Goal: Transaction & Acquisition: Obtain resource

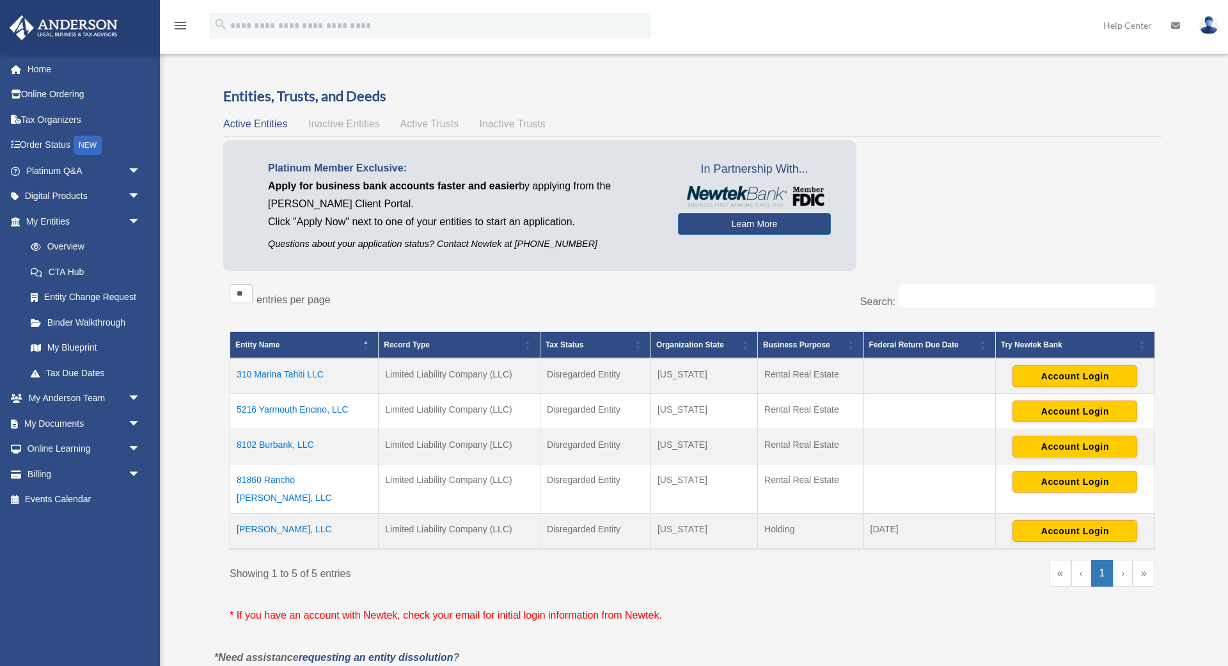
click at [285, 371] on td "310 Marina Tahiti LLC" at bounding box center [304, 376] width 148 height 36
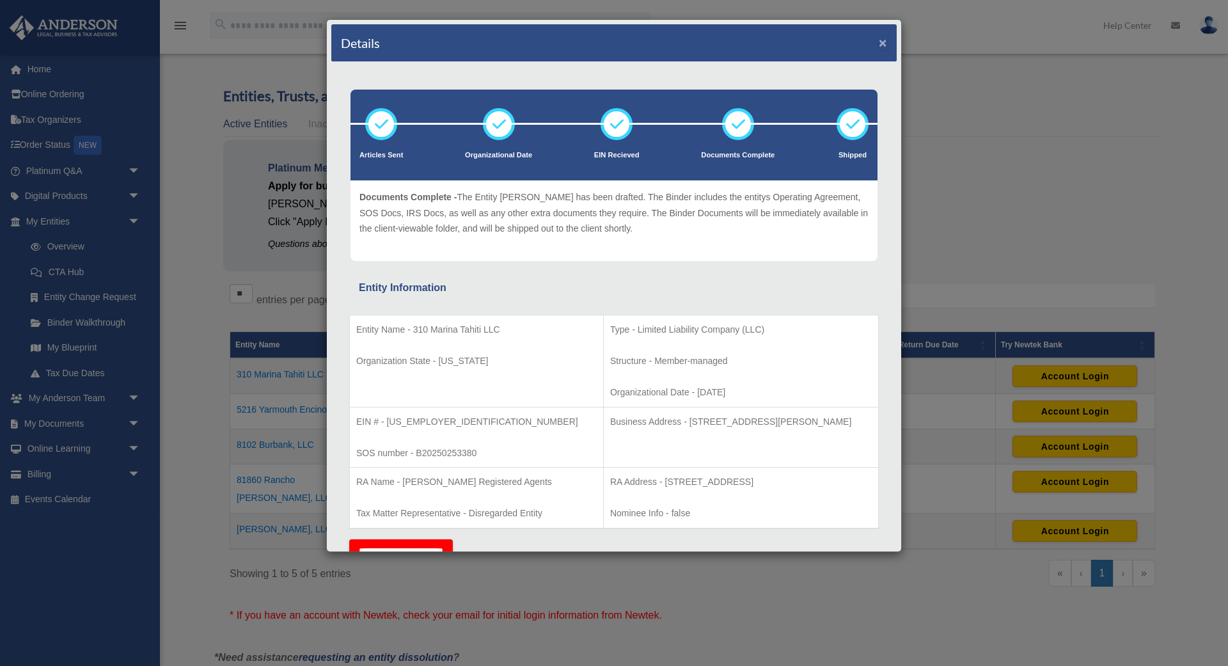
click at [883, 47] on button "×" at bounding box center [883, 42] width 8 height 13
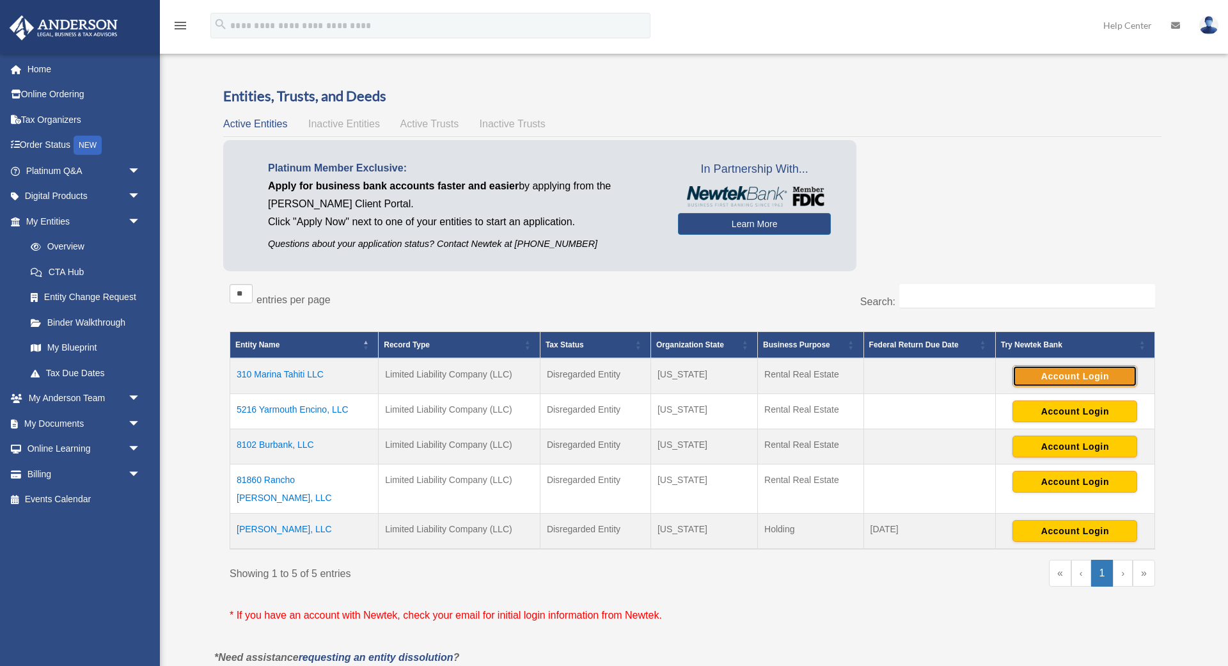
click at [1094, 372] on button "Account Login" at bounding box center [1075, 376] width 125 height 22
click at [272, 377] on td "310 Marina Tahiti LLC" at bounding box center [304, 376] width 148 height 36
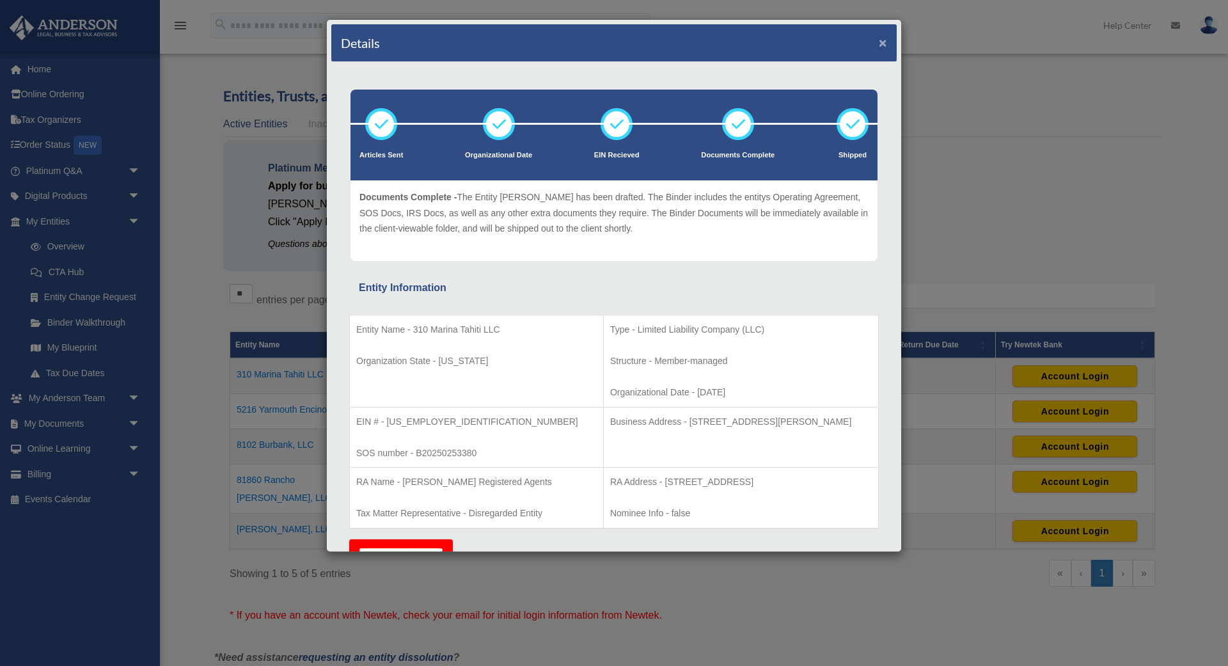
click at [880, 38] on button "×" at bounding box center [883, 42] width 8 height 13
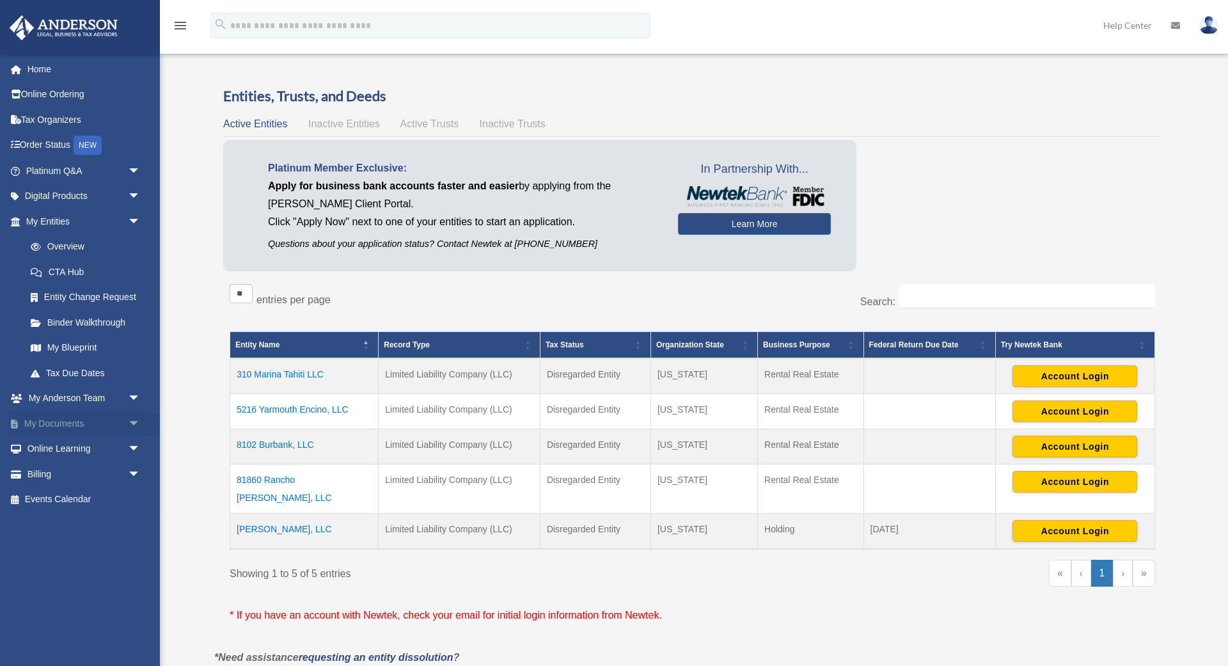
click at [122, 421] on link "My Documents arrow_drop_down" at bounding box center [84, 424] width 151 height 26
click at [135, 423] on span "arrow_drop_down" at bounding box center [141, 424] width 26 height 26
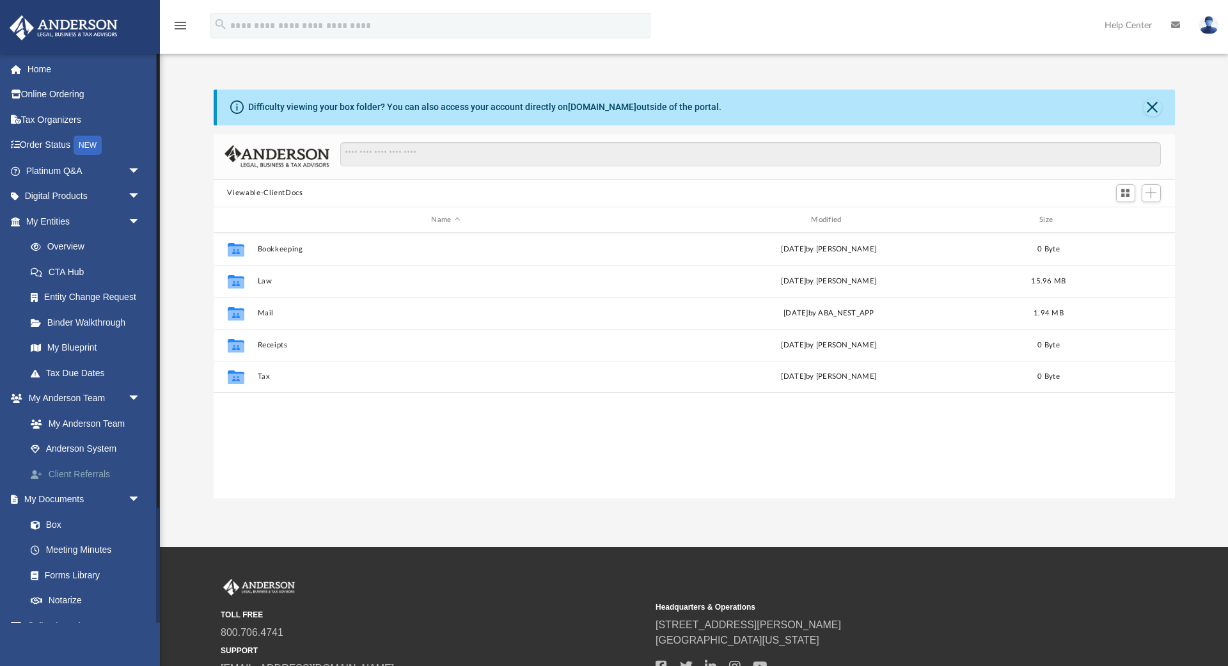
scroll to position [290, 961]
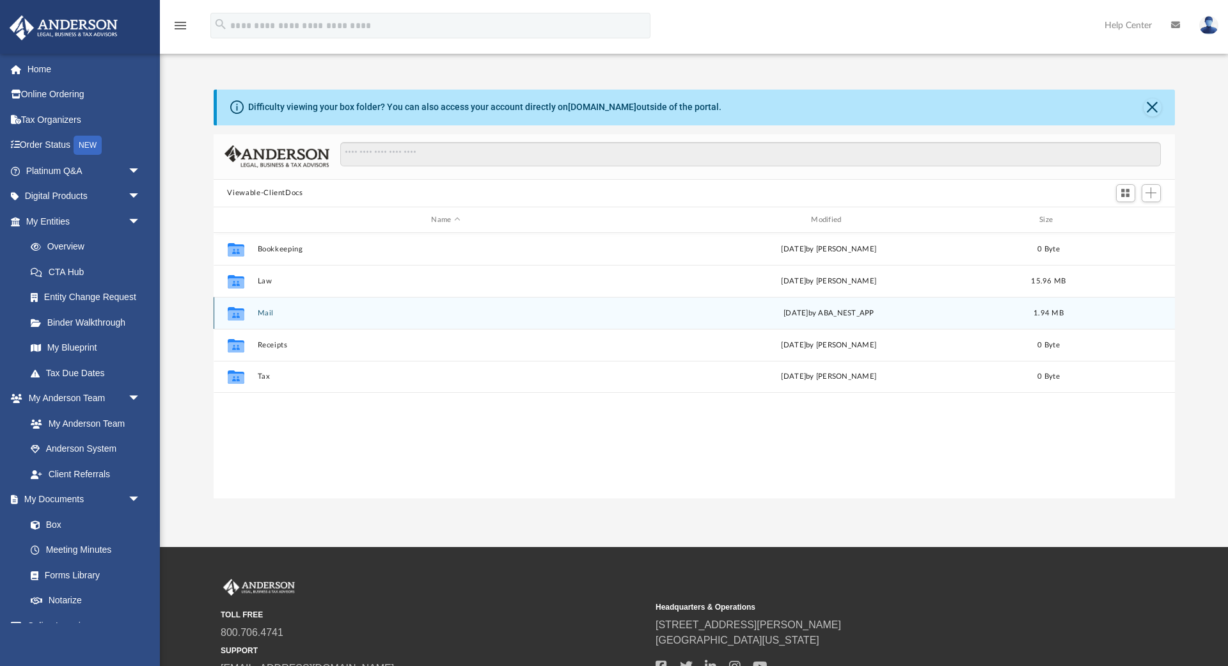
click at [270, 315] on button "Mail" at bounding box center [445, 313] width 377 height 8
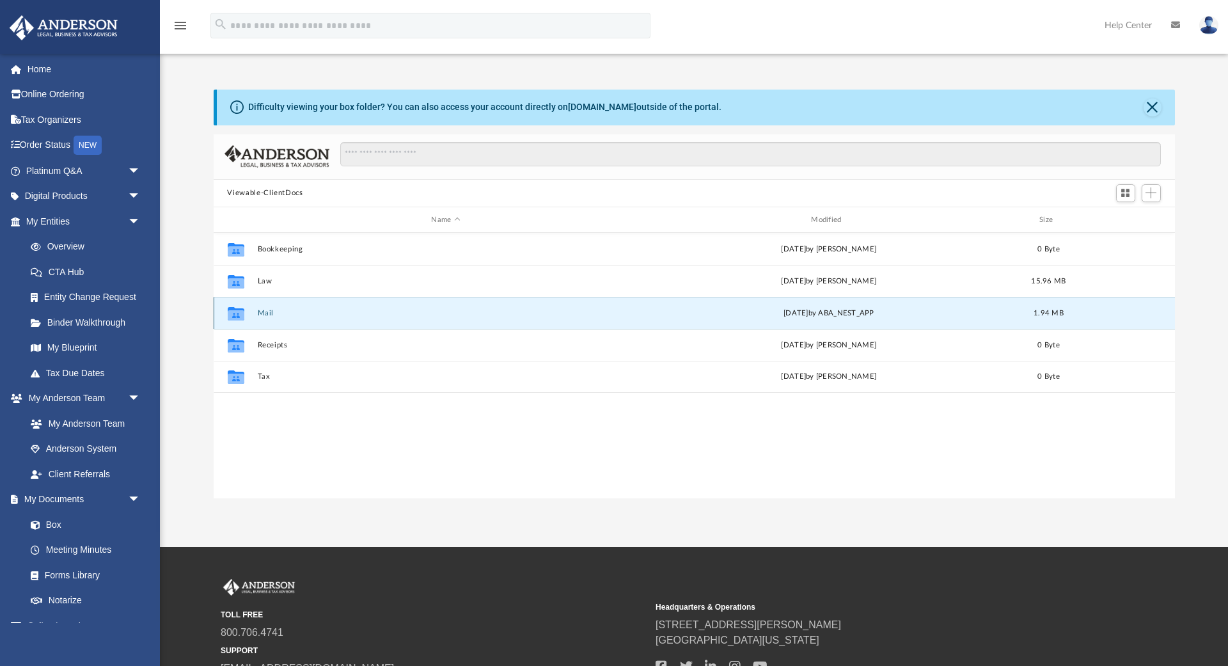
click at [270, 315] on button "Mail" at bounding box center [445, 313] width 377 height 8
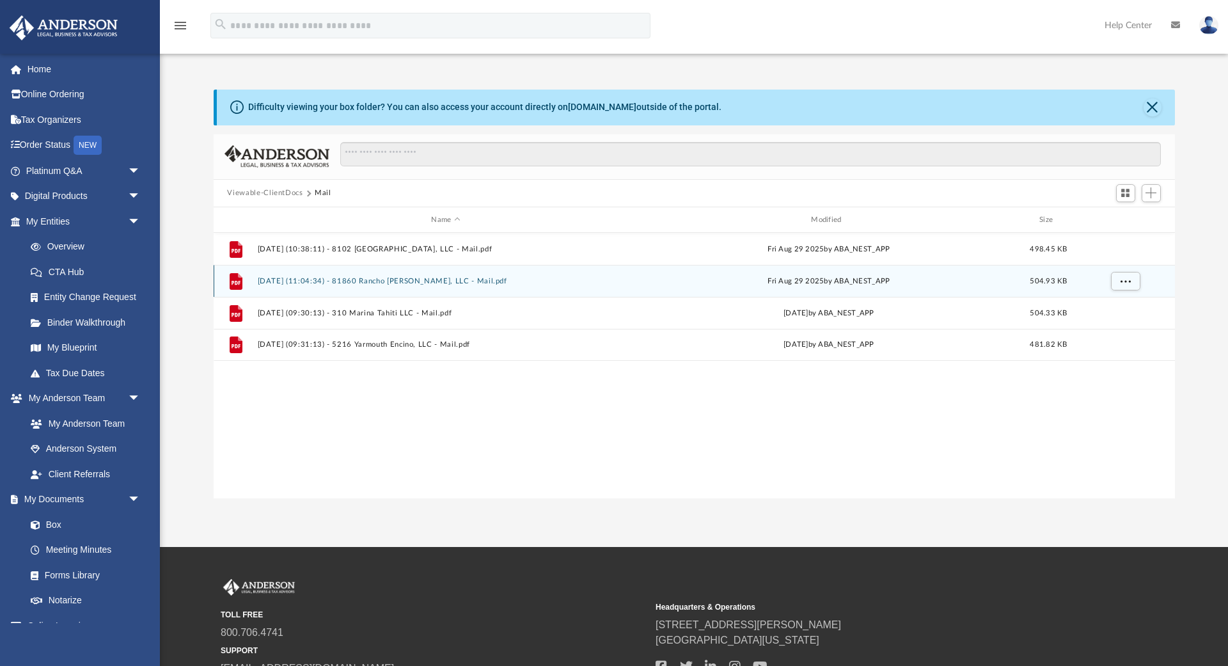
click at [334, 278] on button "2025.08.29 (11:04:34) - 81860 Rancho Santana, LLC - Mail.pdf" at bounding box center [445, 281] width 377 height 8
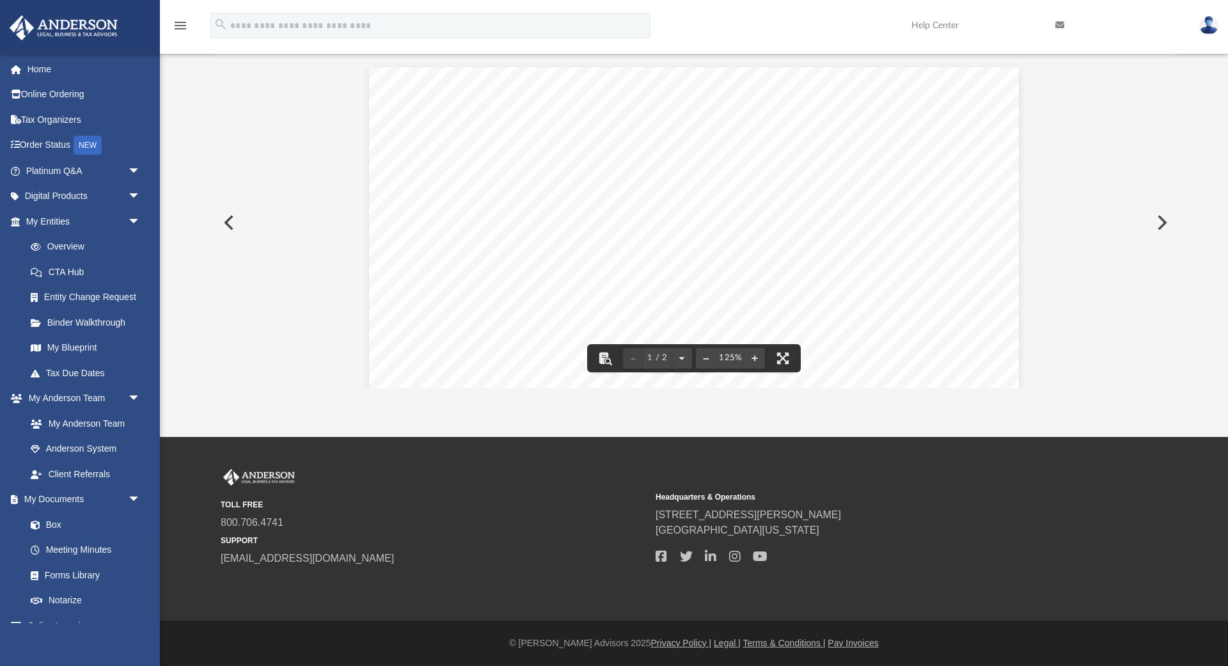
scroll to position [0, 0]
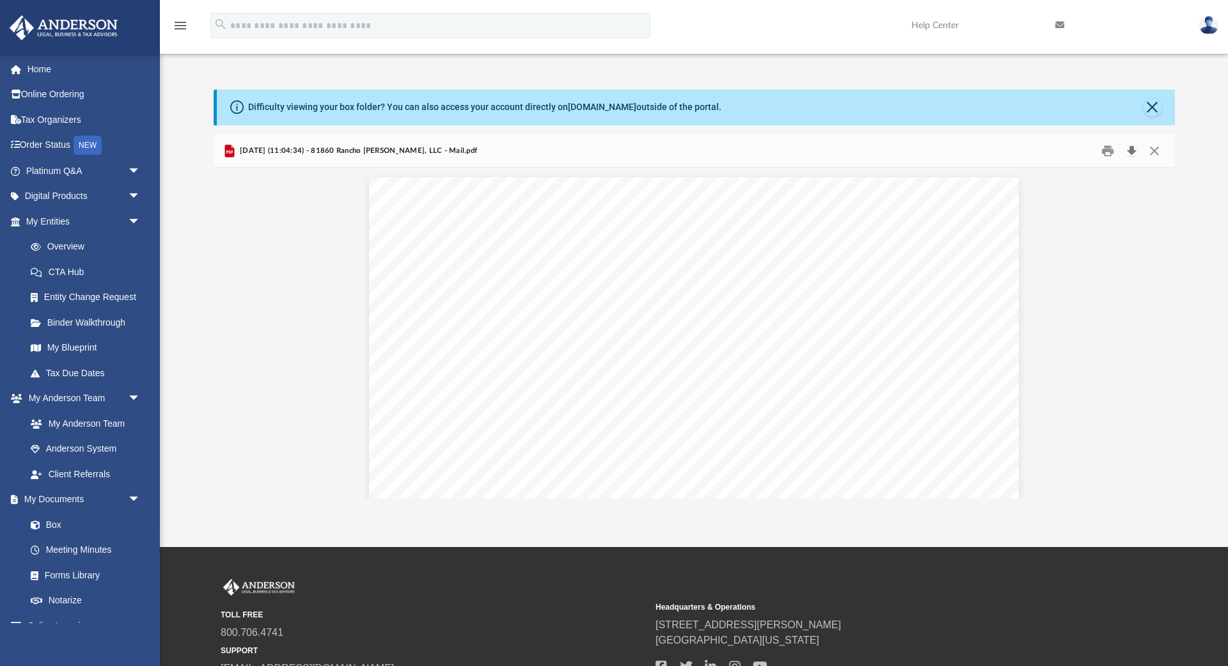
click at [1133, 150] on button "Download" at bounding box center [1132, 151] width 23 height 20
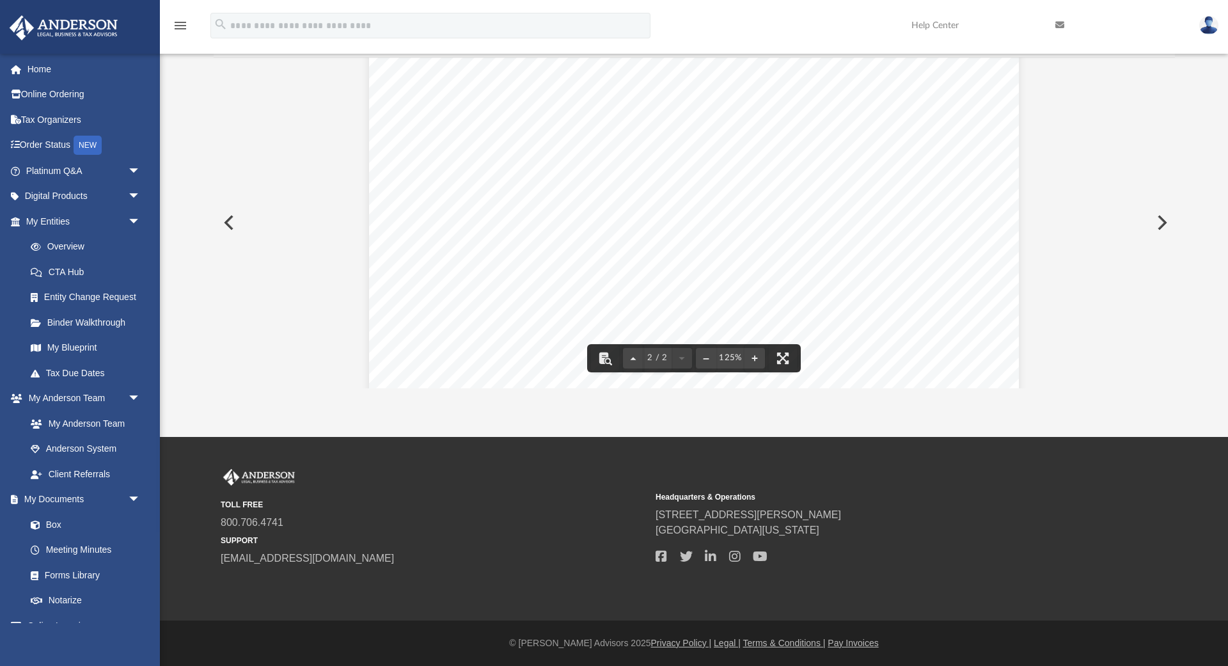
scroll to position [1355, 0]
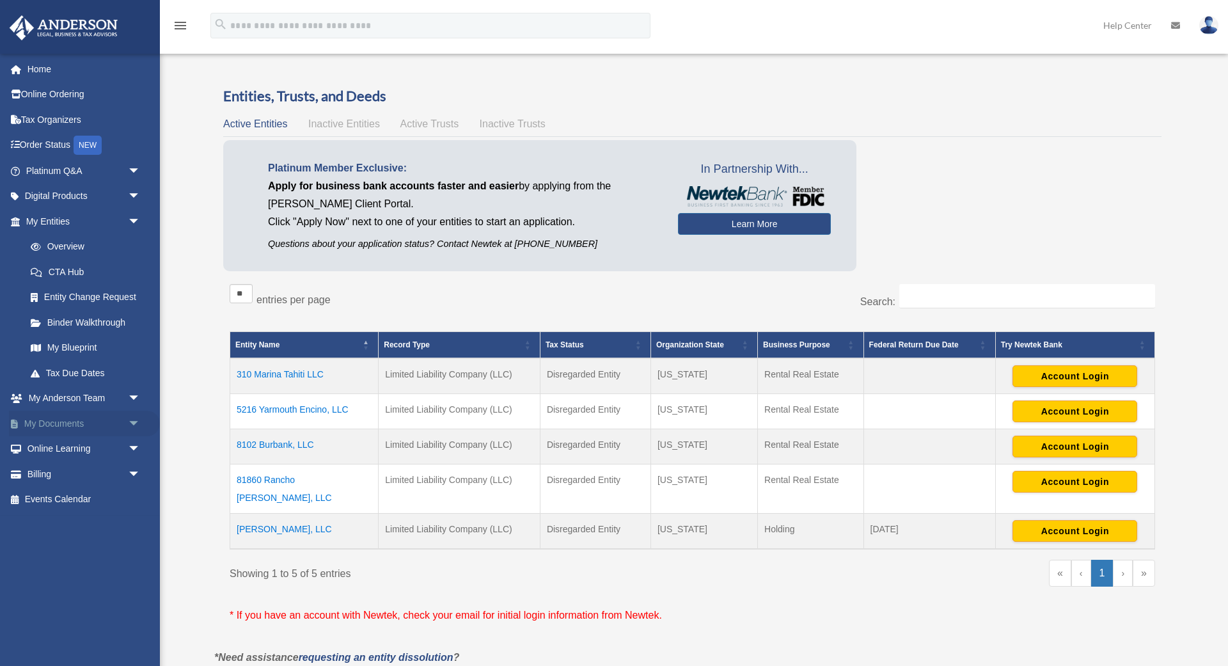
click at [128, 424] on span "arrow_drop_down" at bounding box center [141, 424] width 26 height 26
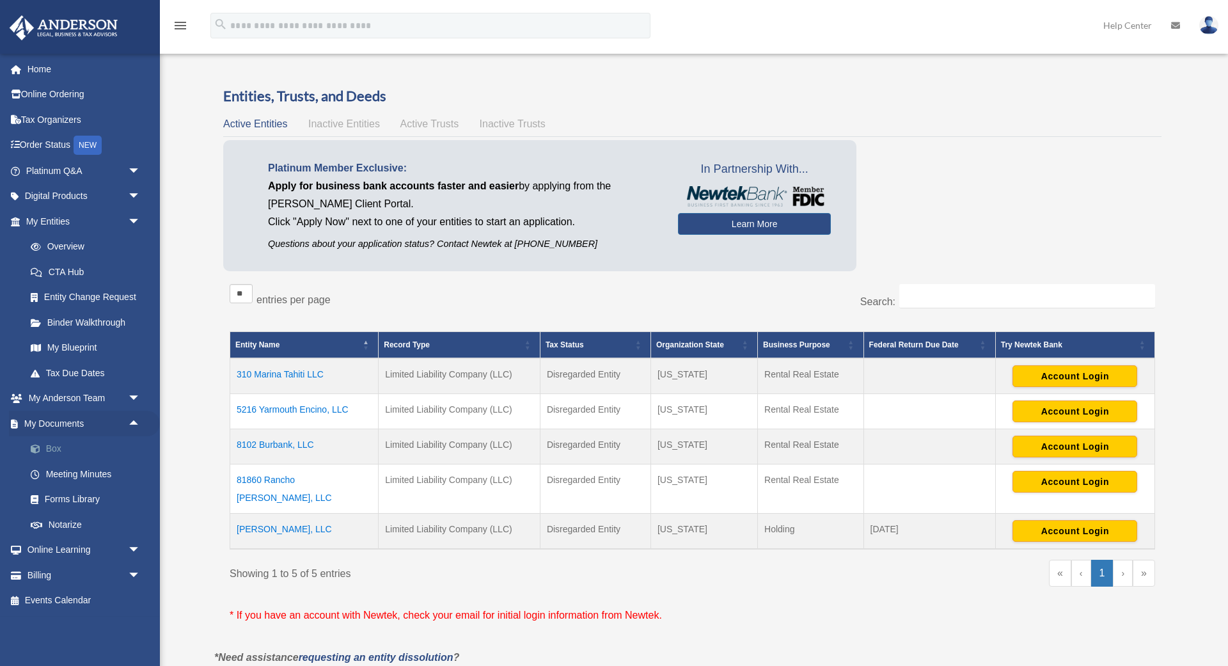
click at [61, 454] on link "Box" at bounding box center [89, 449] width 142 height 26
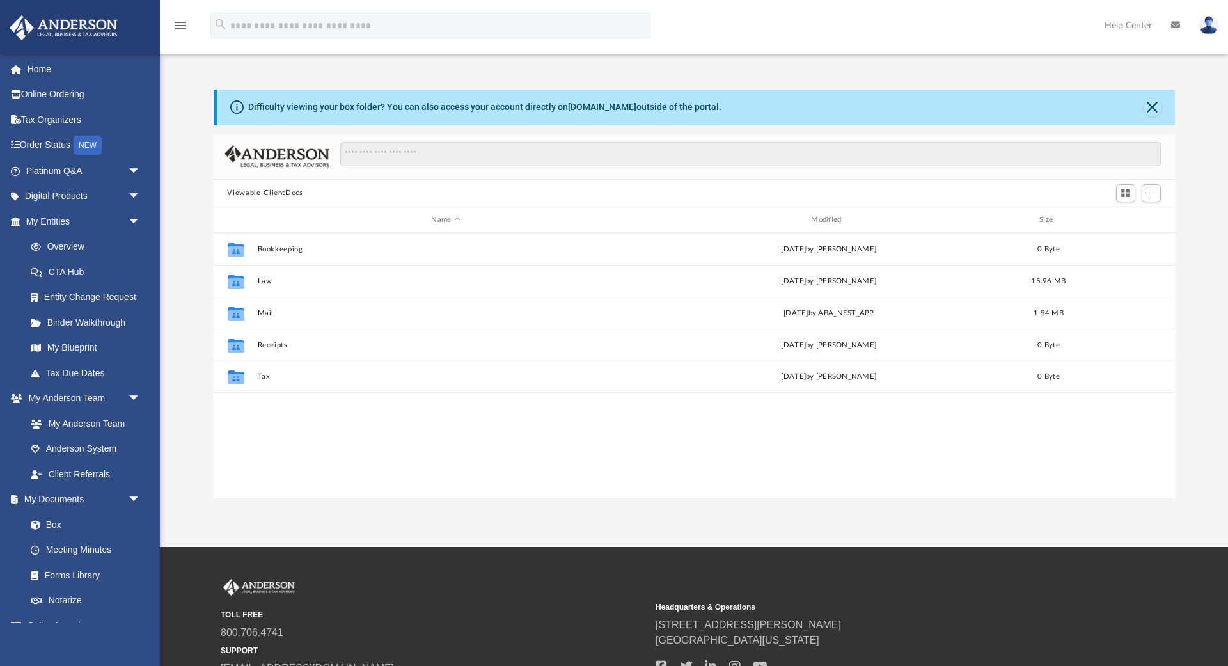
scroll to position [290, 961]
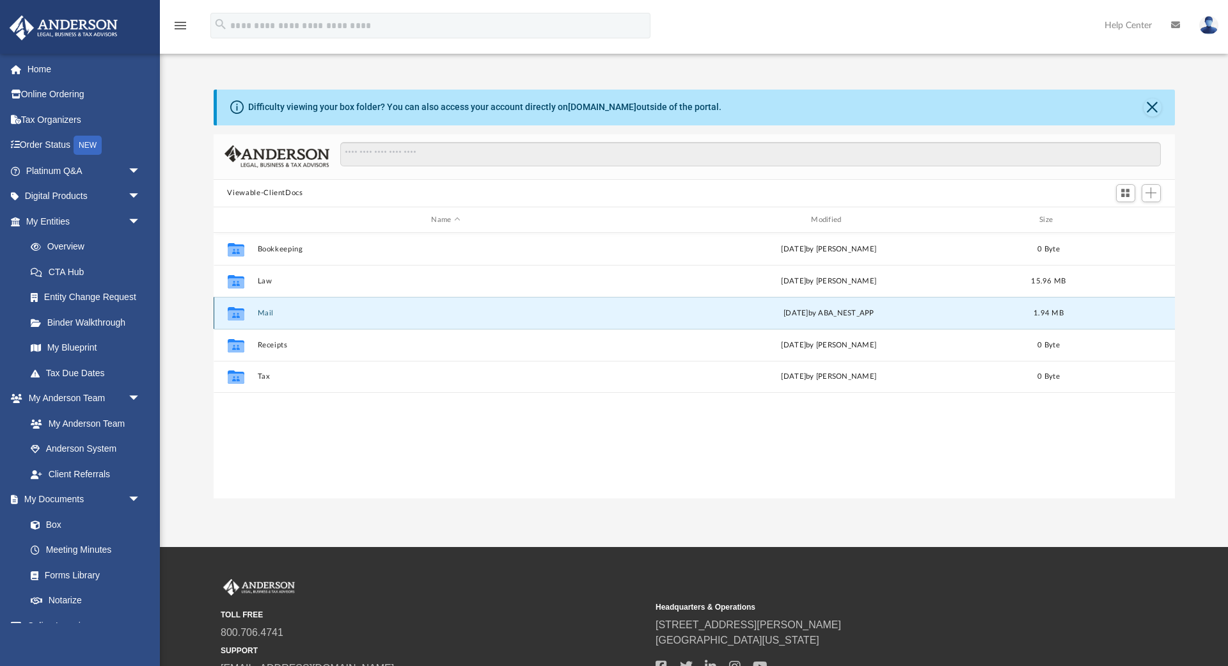
click at [259, 315] on button "Mail" at bounding box center [445, 313] width 377 height 8
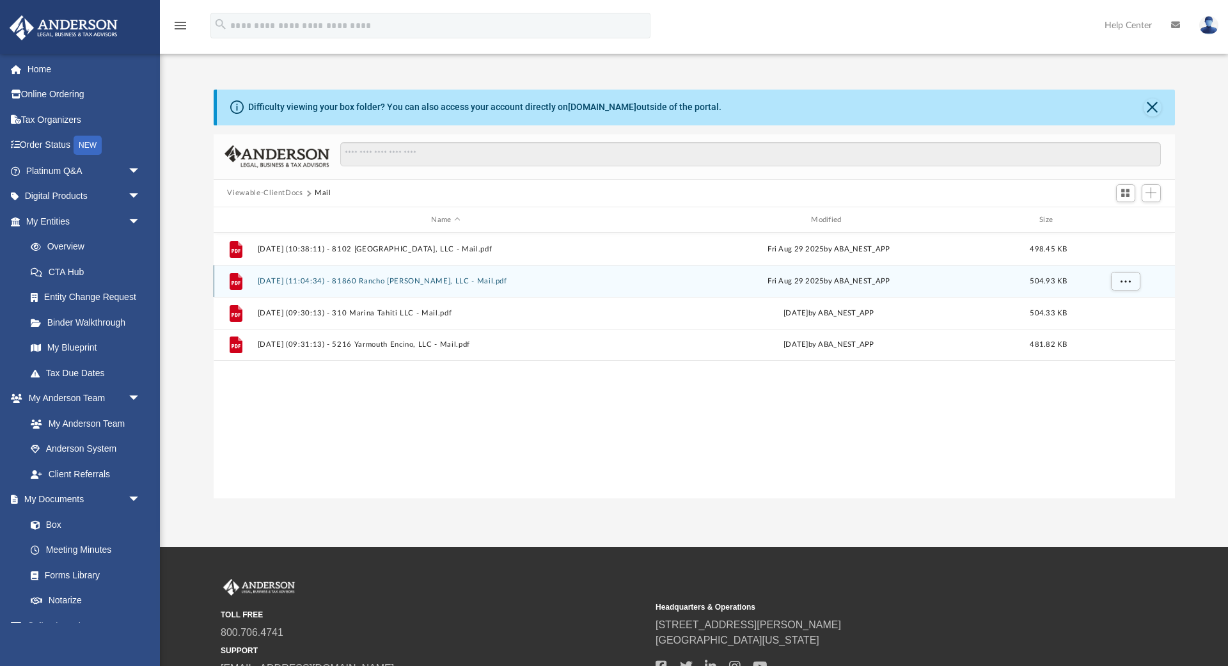
click at [314, 287] on div "File 2025.08.29 (11:04:34) - 81860 Rancho Santana, LLC - Mail.pdf Fri Aug 29 20…" at bounding box center [694, 281] width 961 height 32
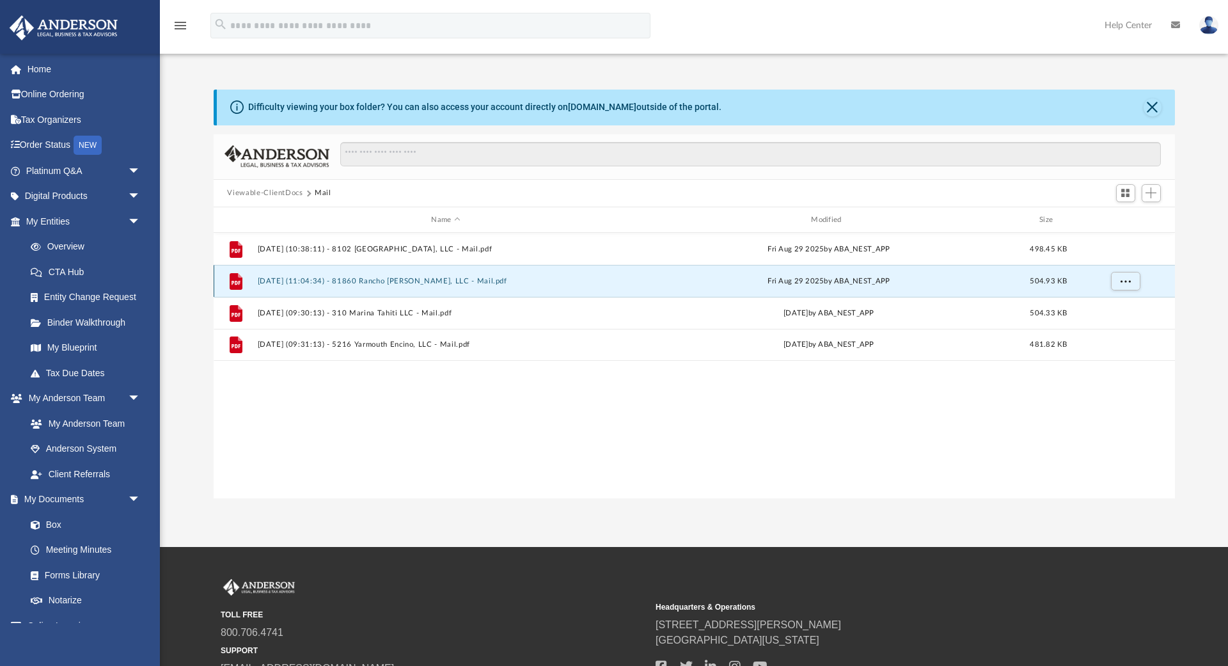
click at [314, 287] on div "File 2025.08.29 (11:04:34) - 81860 Rancho Santana, LLC - Mail.pdf Fri Aug 29 20…" at bounding box center [694, 281] width 961 height 32
click at [304, 281] on button "2025.08.29 (11:04:34) - 81860 Rancho Santana, LLC - Mail.pdf" at bounding box center [445, 281] width 377 height 8
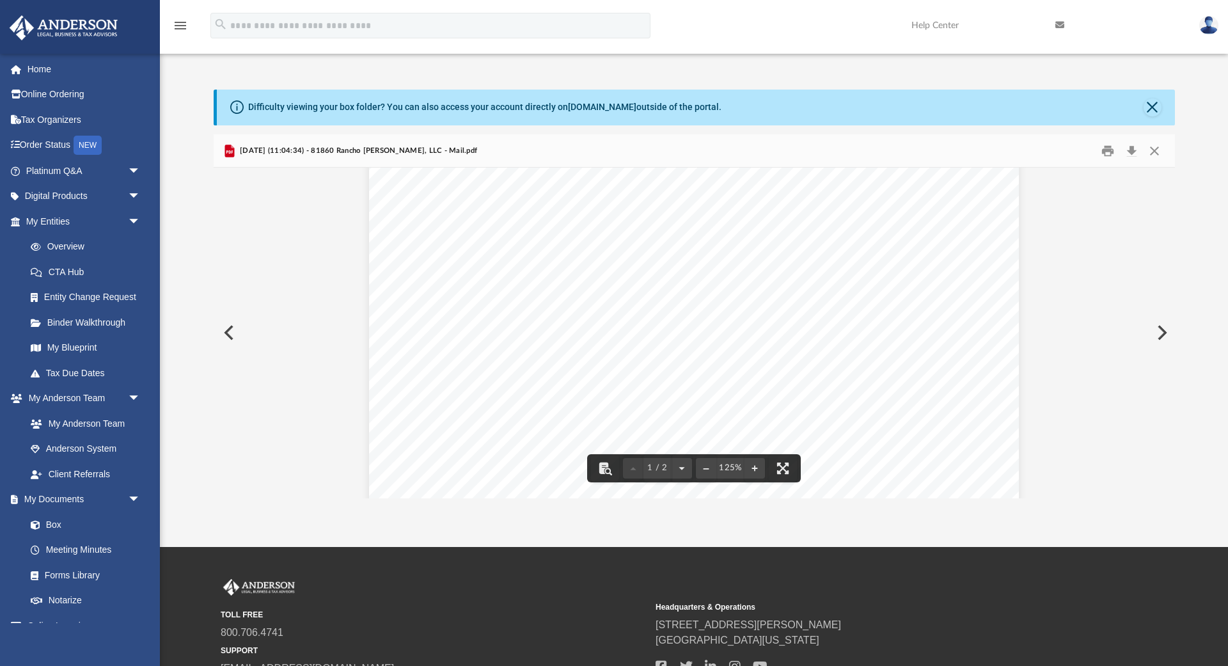
scroll to position [0, 0]
click at [1149, 104] on button "Close" at bounding box center [1153, 108] width 18 height 18
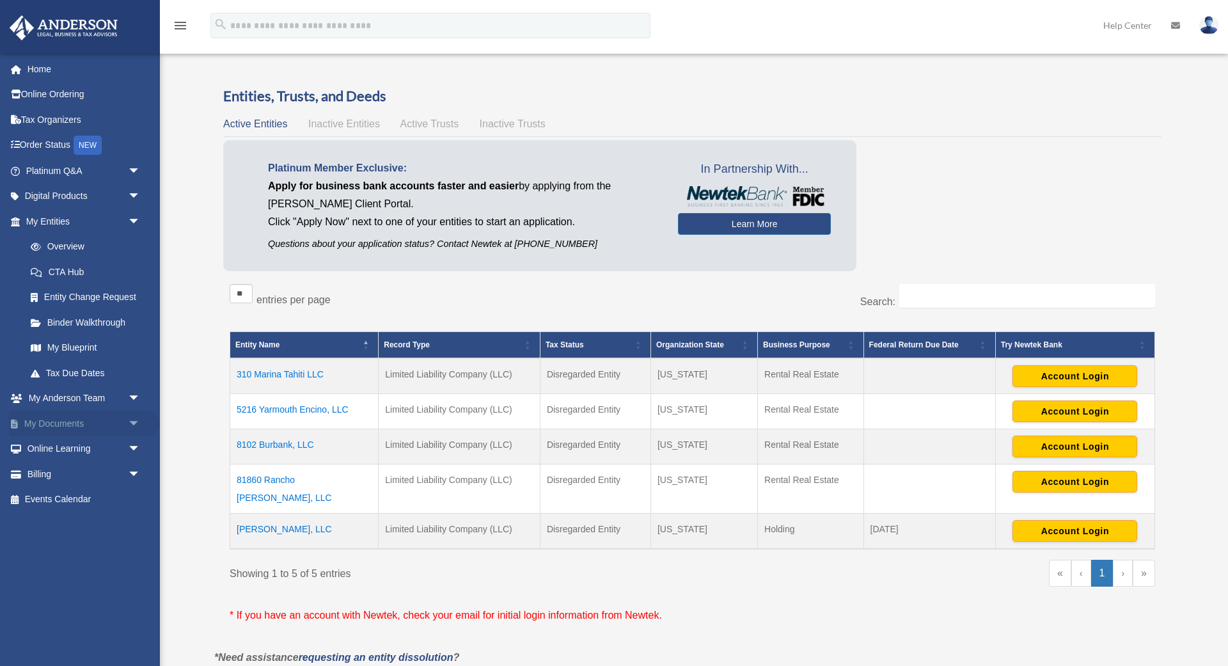
click at [51, 428] on link "My Documents arrow_drop_down" at bounding box center [84, 424] width 151 height 26
click at [128, 421] on span "arrow_drop_down" at bounding box center [141, 424] width 26 height 26
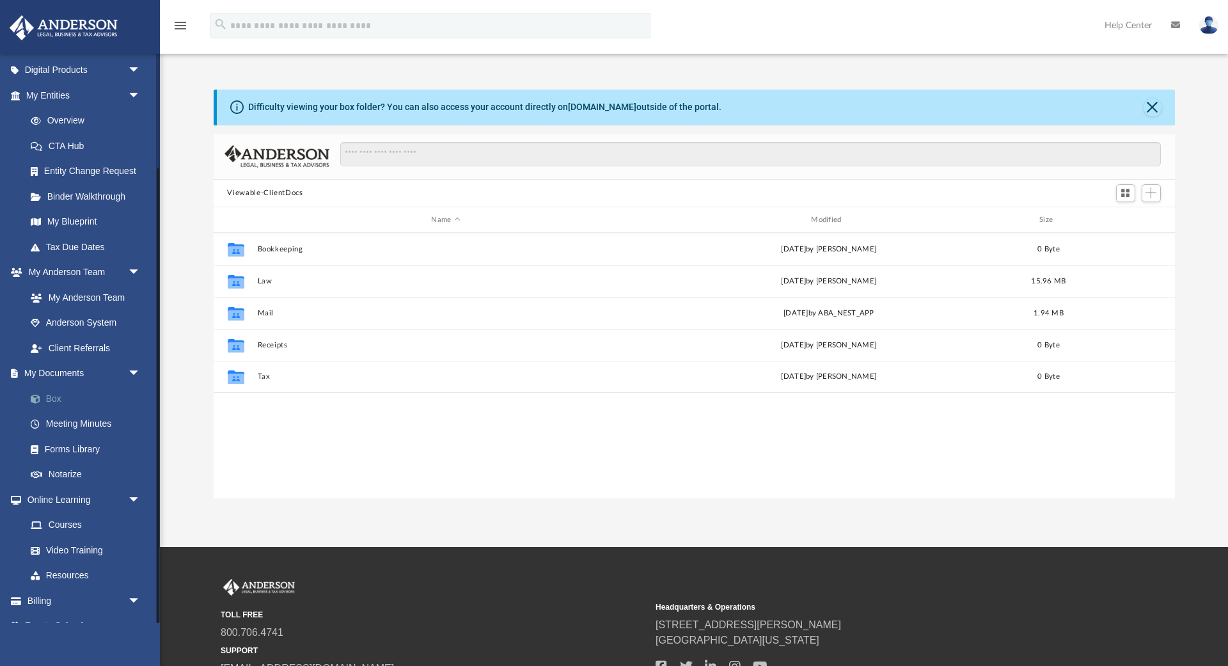
scroll to position [145, 0]
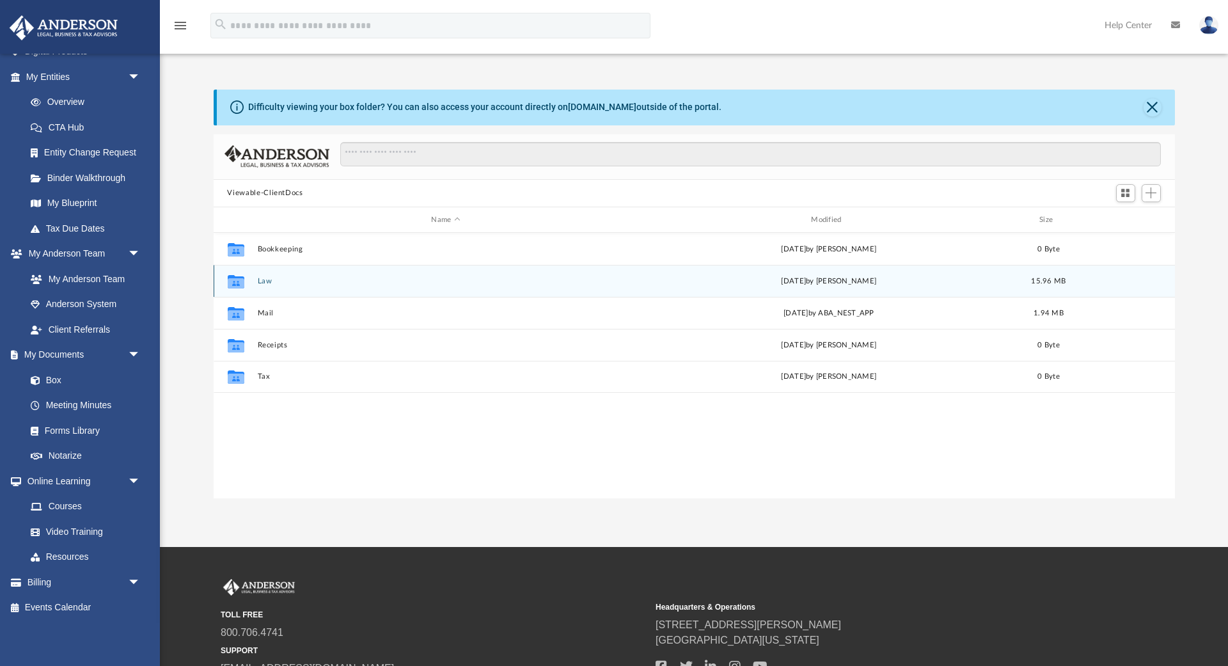
click at [242, 280] on icon "grid" at bounding box center [235, 283] width 17 height 10
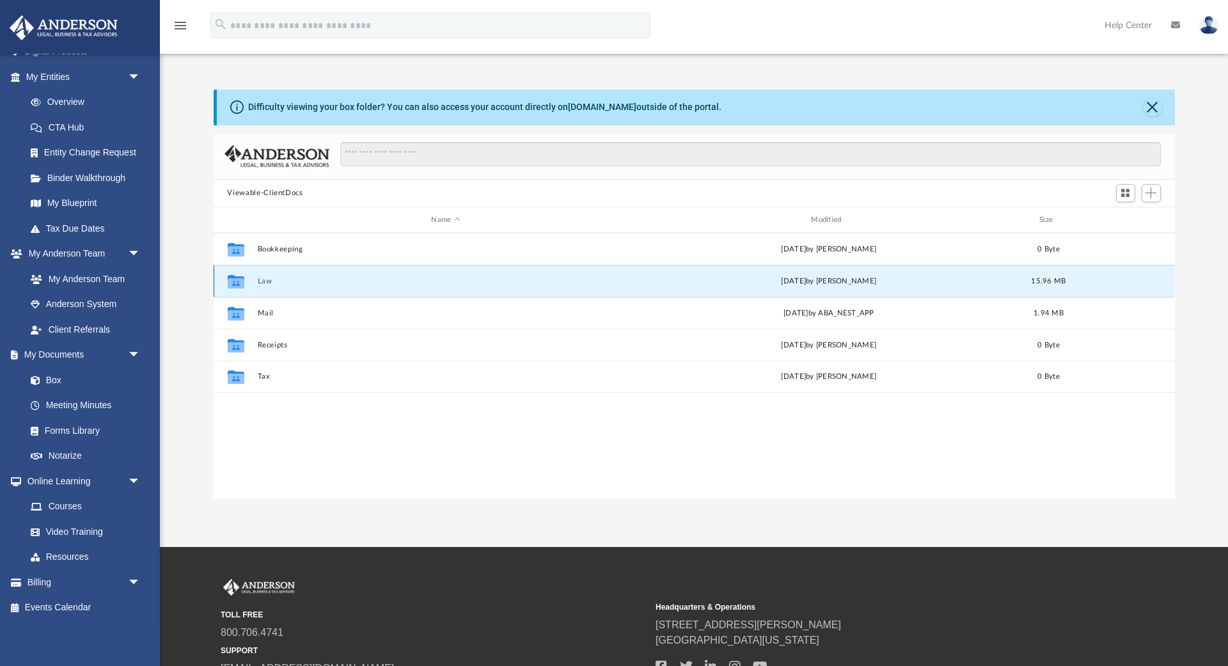
click at [242, 280] on icon "grid" at bounding box center [235, 283] width 17 height 10
click at [259, 278] on button "Law" at bounding box center [445, 281] width 377 height 8
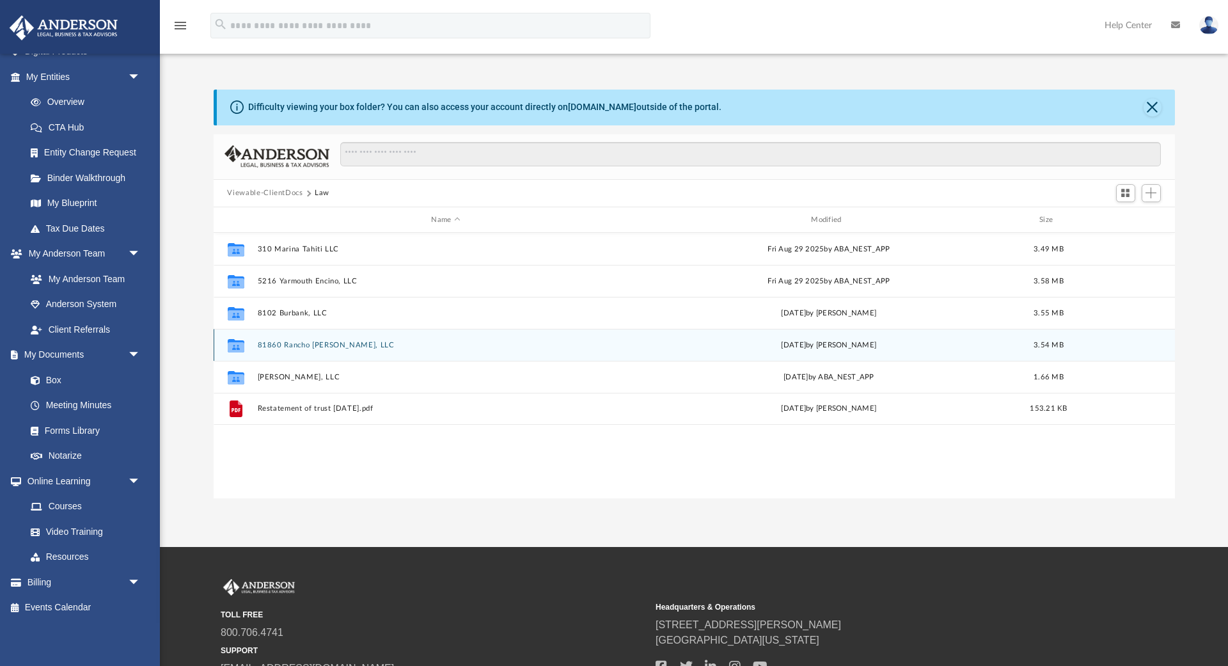
click at [304, 343] on button "81860 Rancho [PERSON_NAME], LLC" at bounding box center [445, 345] width 377 height 8
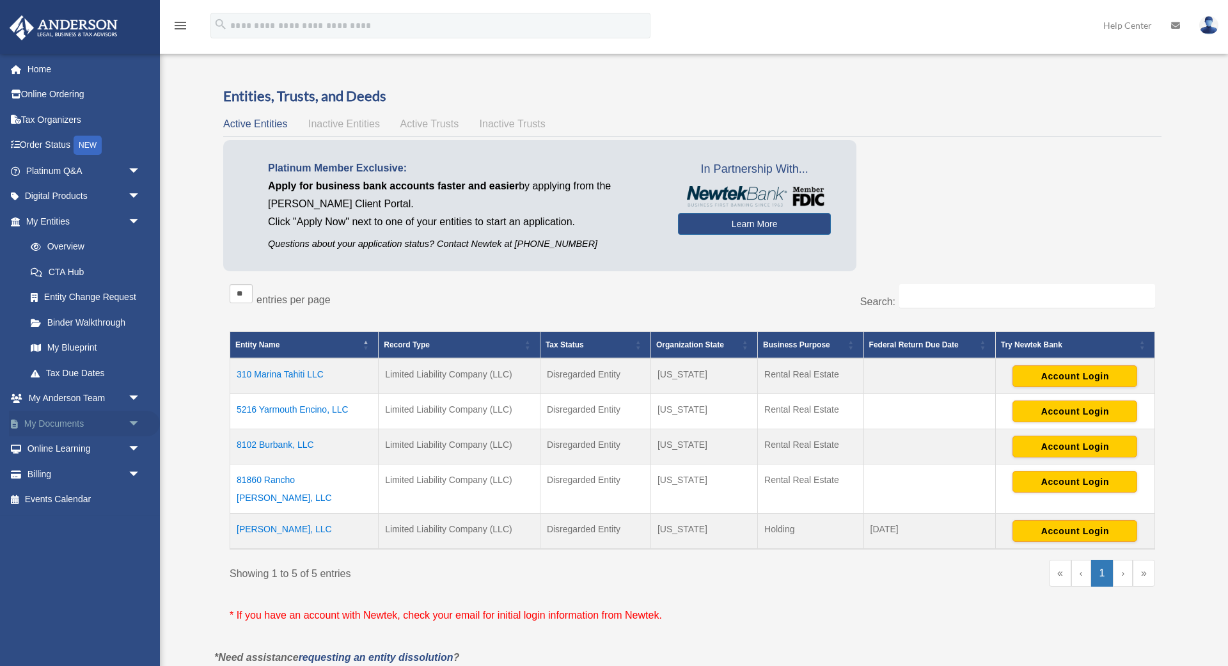
click at [72, 425] on link "My Documents arrow_drop_down" at bounding box center [84, 424] width 151 height 26
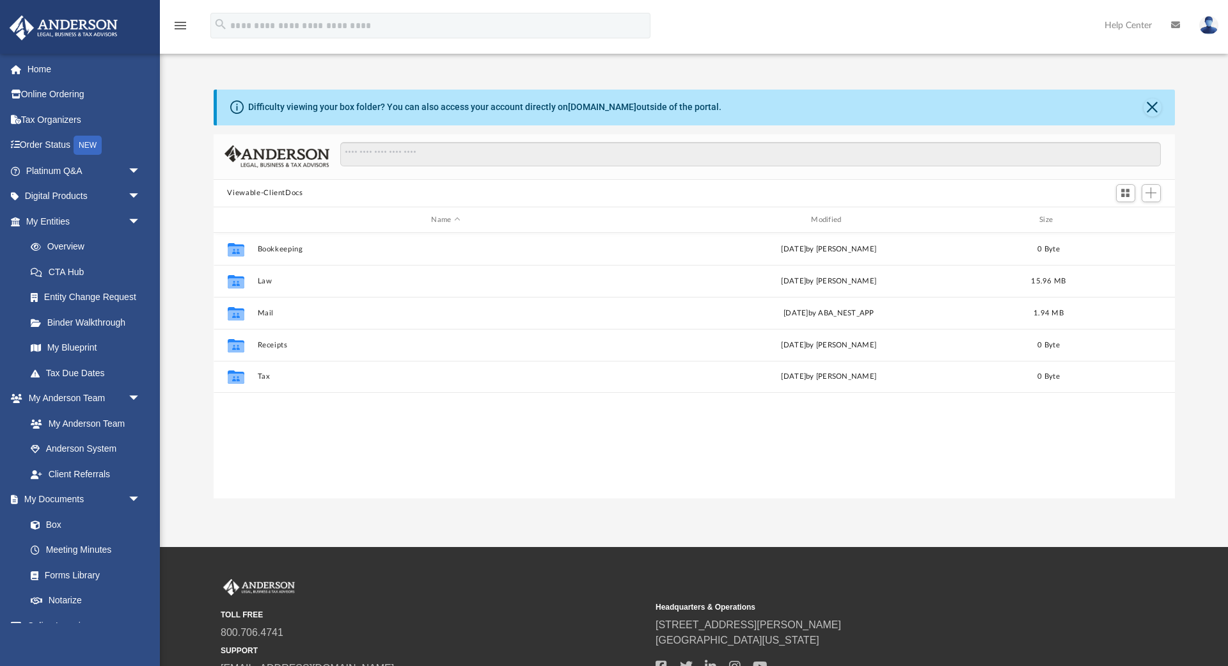
scroll to position [290, 961]
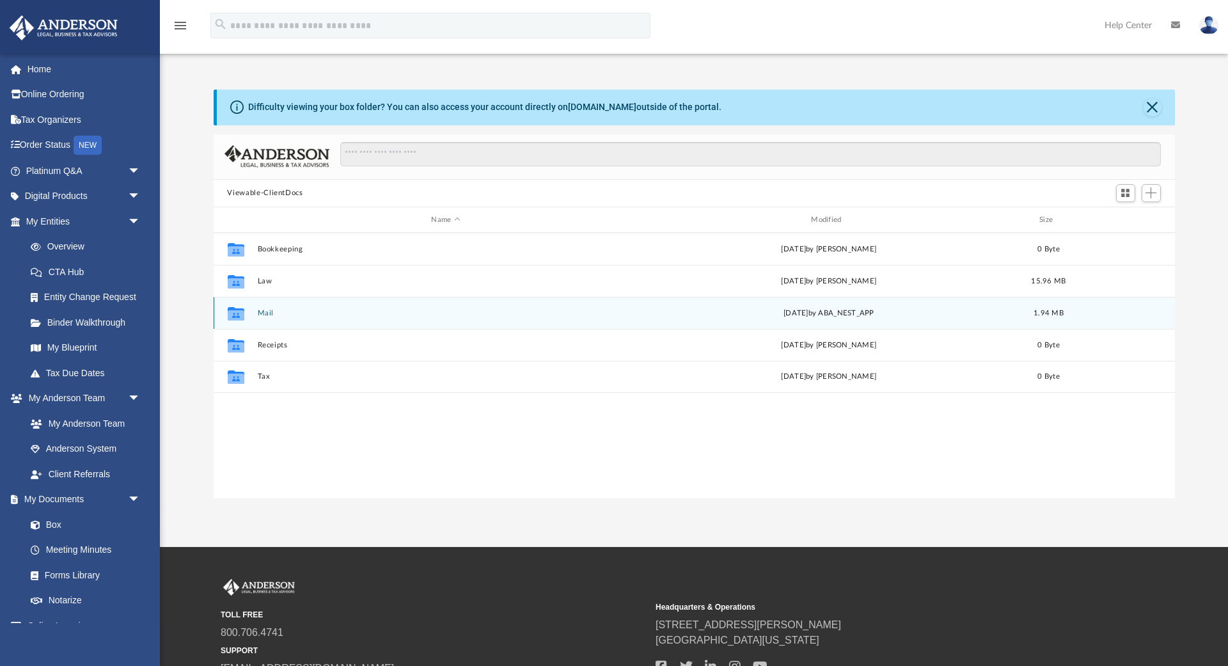
click at [265, 314] on button "Mail" at bounding box center [445, 313] width 377 height 8
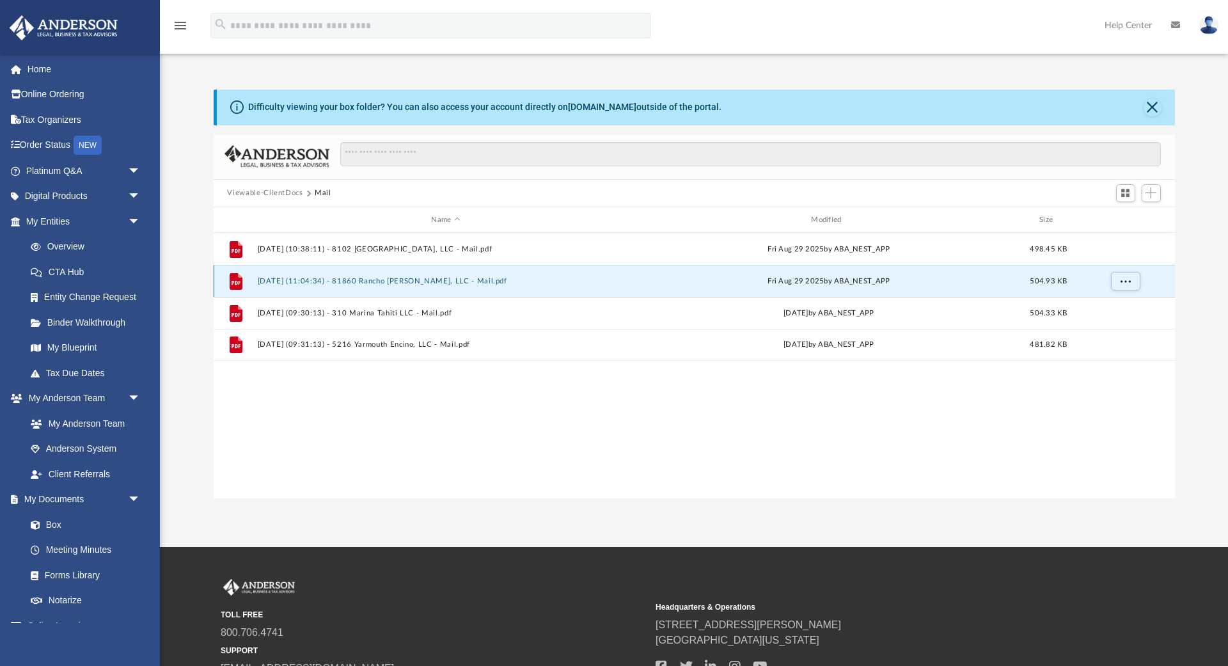
click at [342, 282] on button "2025.08.29 (11:04:34) - 81860 Rancho Santana, LLC - Mail.pdf" at bounding box center [445, 281] width 377 height 8
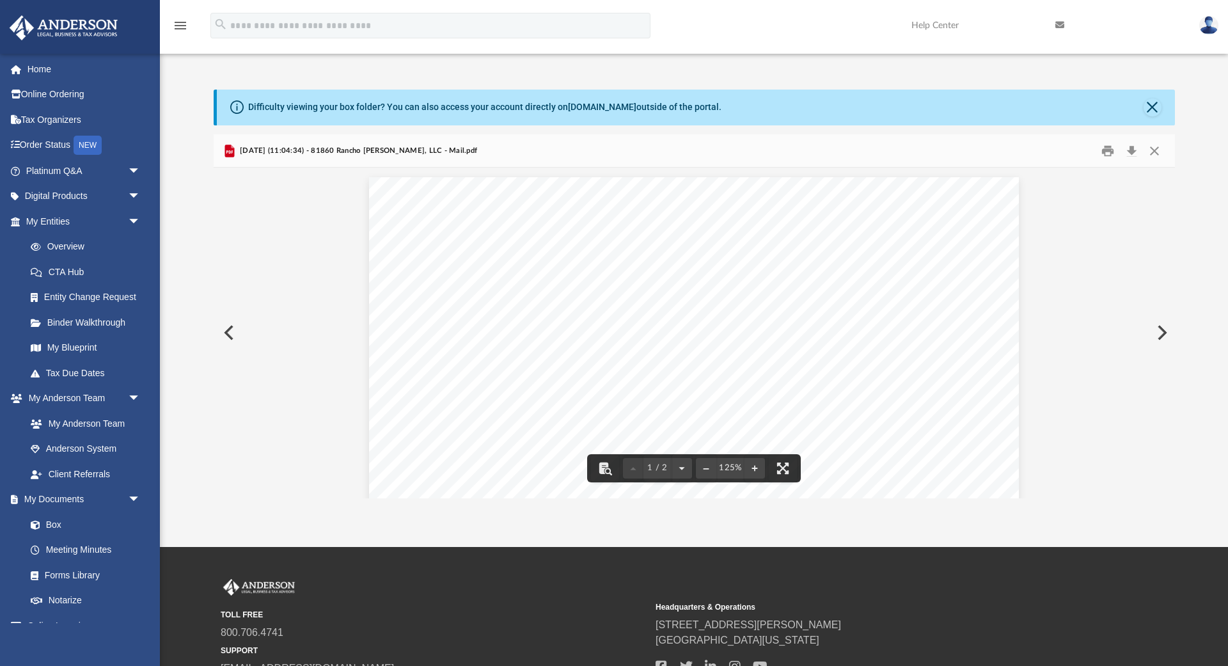
click at [226, 340] on button "Preview" at bounding box center [228, 333] width 28 height 36
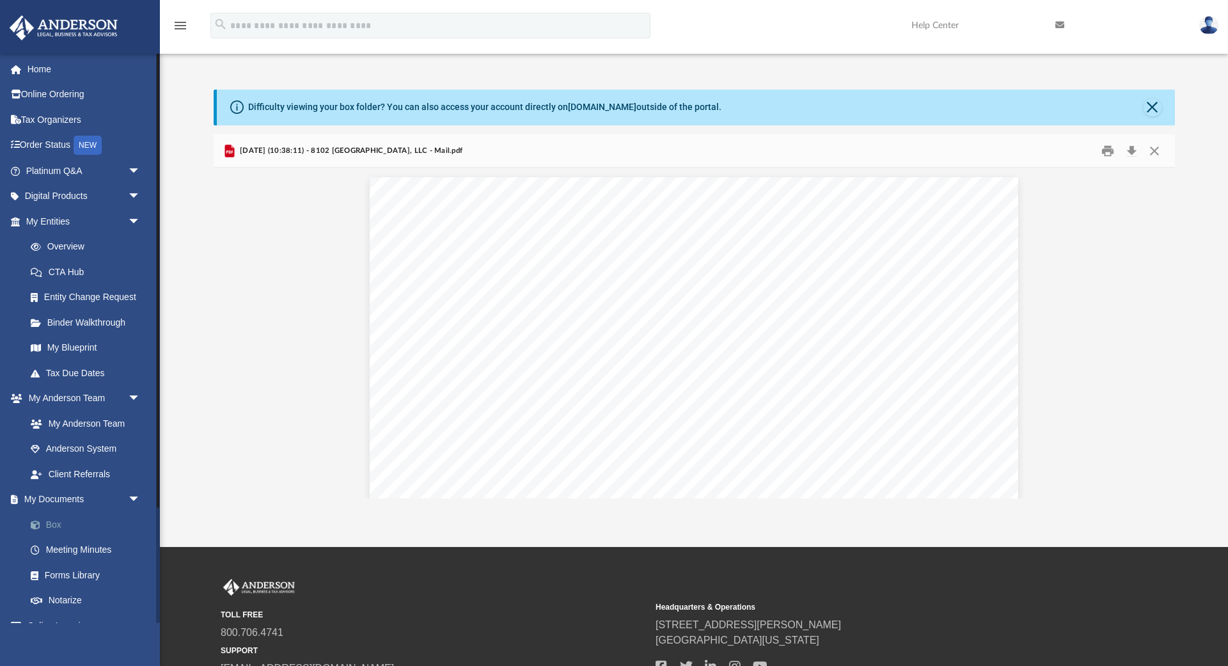
click at [56, 532] on link "Box" at bounding box center [89, 525] width 142 height 26
click at [56, 522] on link "Box" at bounding box center [89, 525] width 142 height 26
click at [244, 166] on div "2025.08.29 (10:38:11) - 8102 Burbank, LLC - Mail.pdf" at bounding box center [694, 151] width 961 height 34
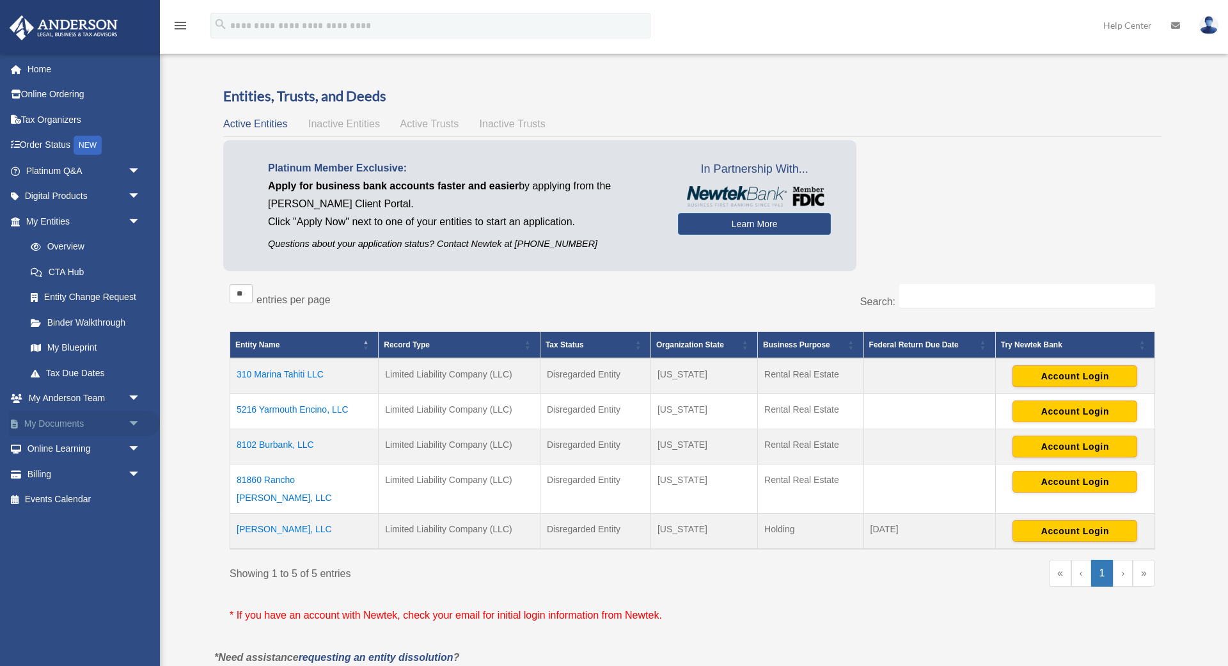
click at [137, 423] on span "arrow_drop_down" at bounding box center [141, 424] width 26 height 26
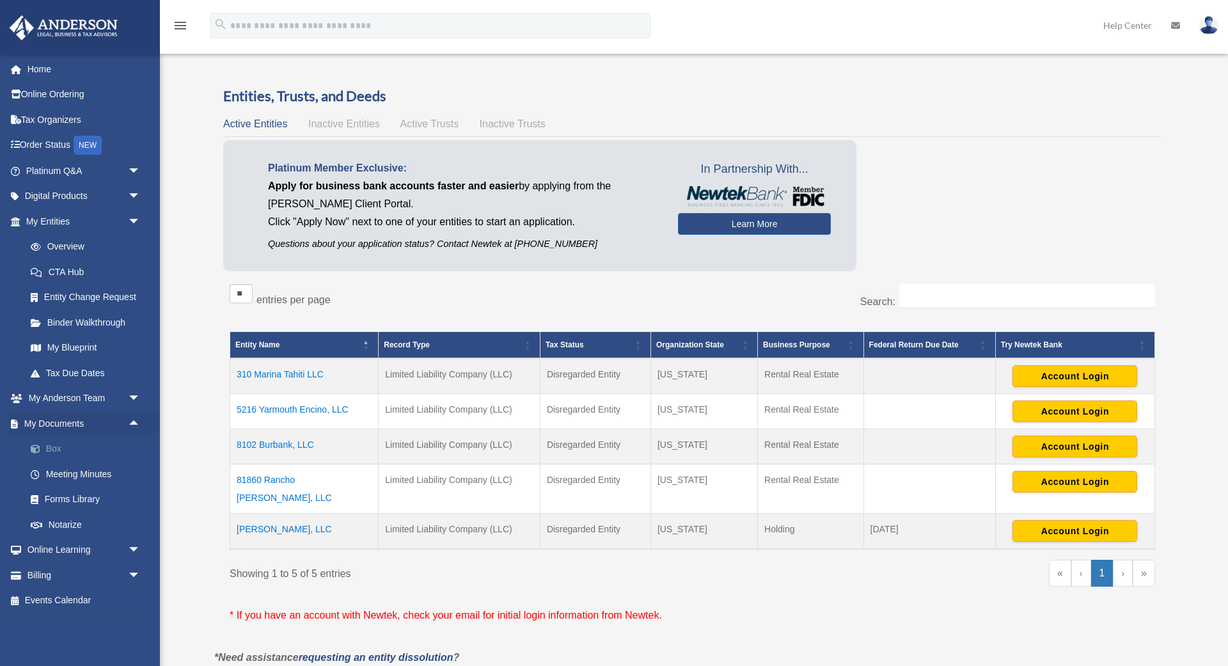
click at [52, 446] on link "Box" at bounding box center [89, 449] width 142 height 26
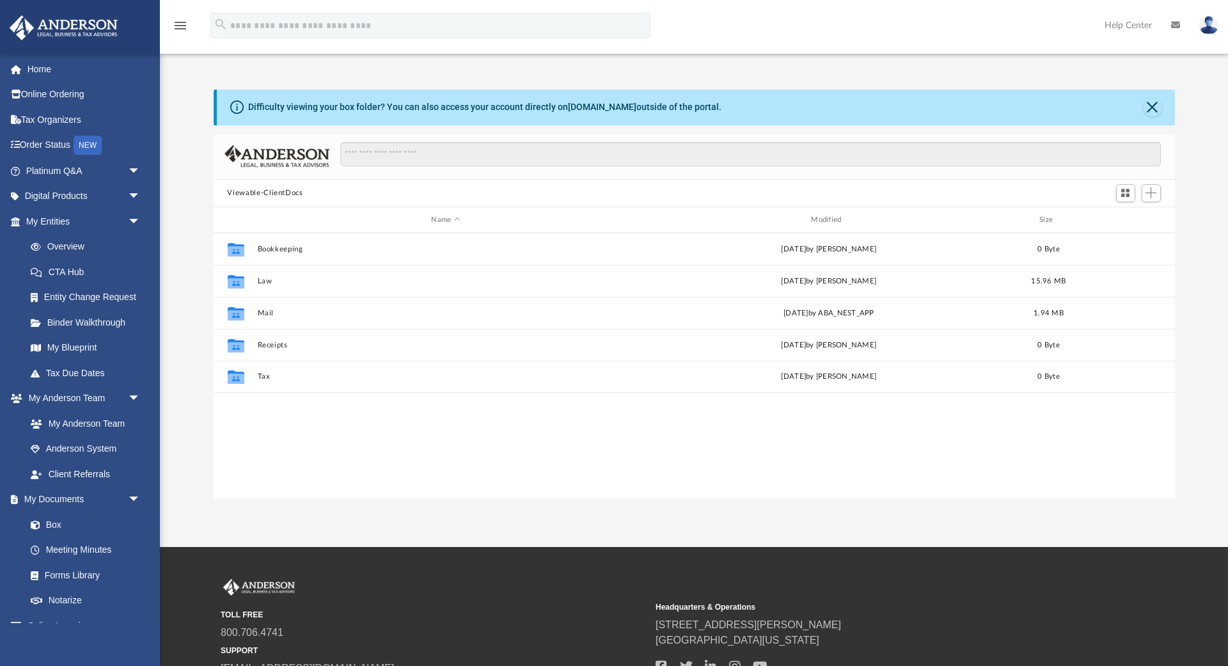
scroll to position [290, 961]
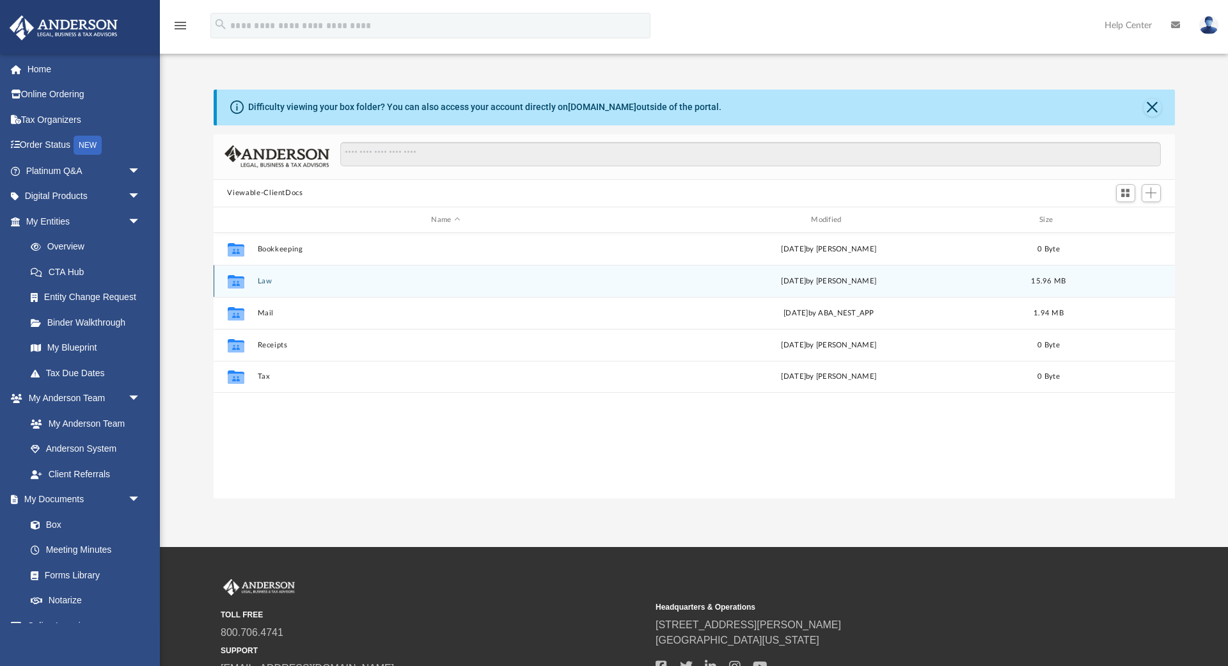
click at [260, 281] on button "Law" at bounding box center [445, 281] width 377 height 8
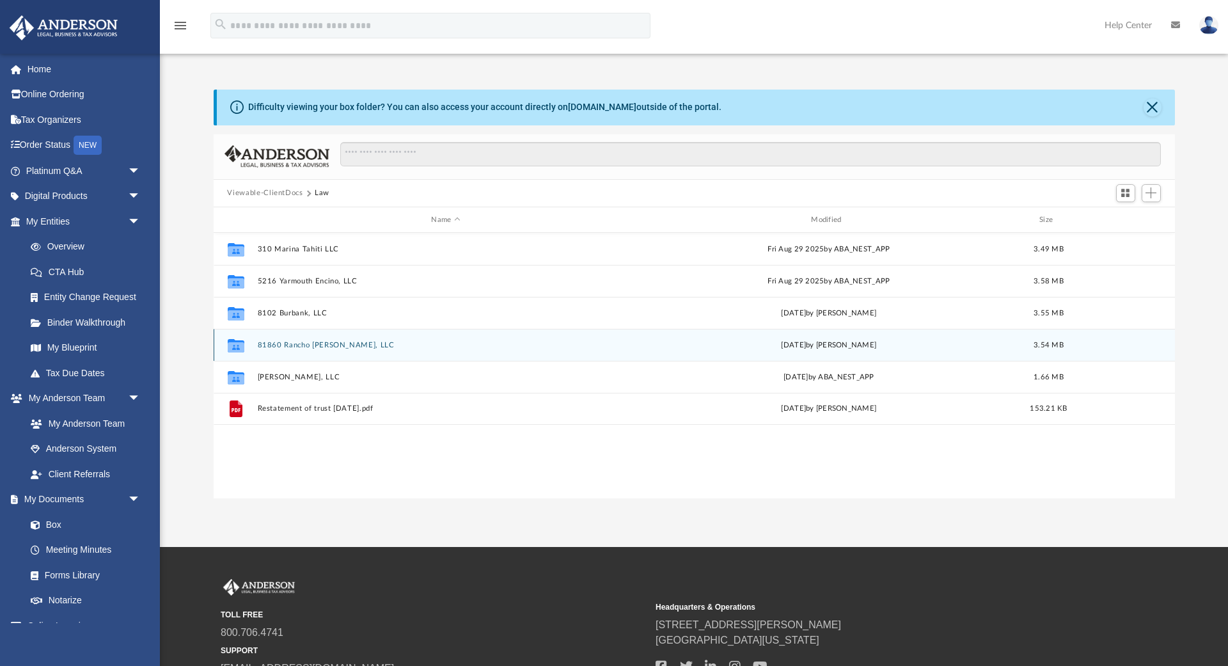
click at [299, 349] on button "81860 Rancho [PERSON_NAME], LLC" at bounding box center [445, 345] width 377 height 8
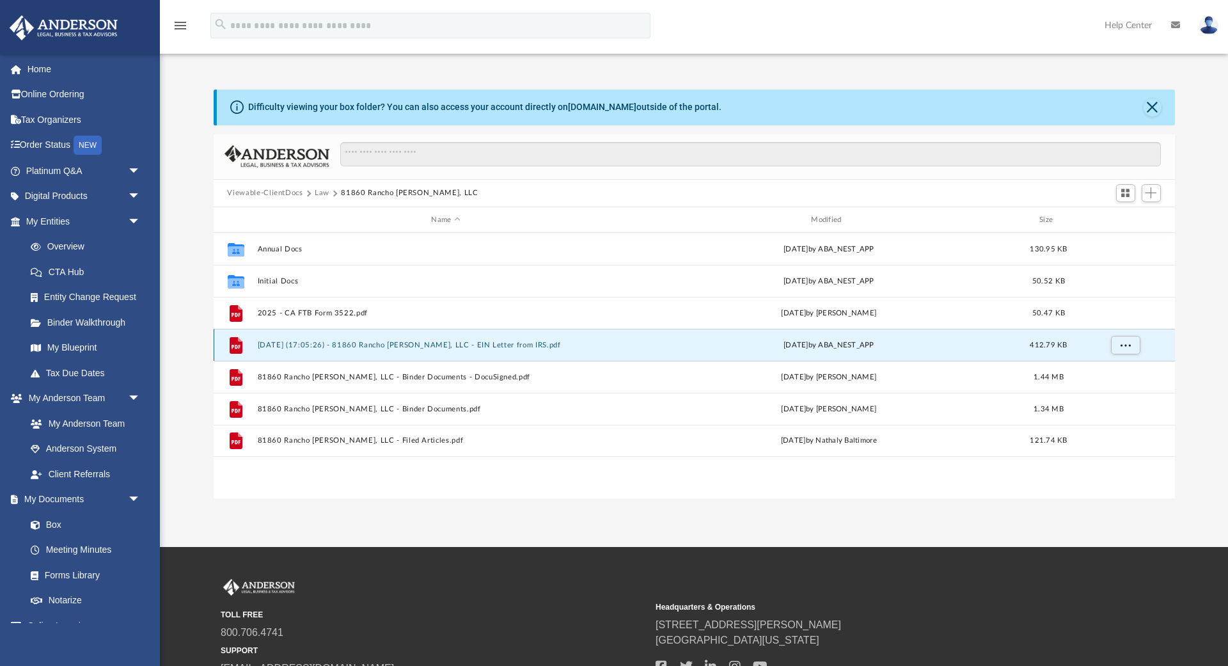
click at [317, 345] on button "[DATE] (17:05:26) - 81860 Rancho [PERSON_NAME], LLC - EIN Letter from IRS.pdf" at bounding box center [445, 345] width 377 height 8
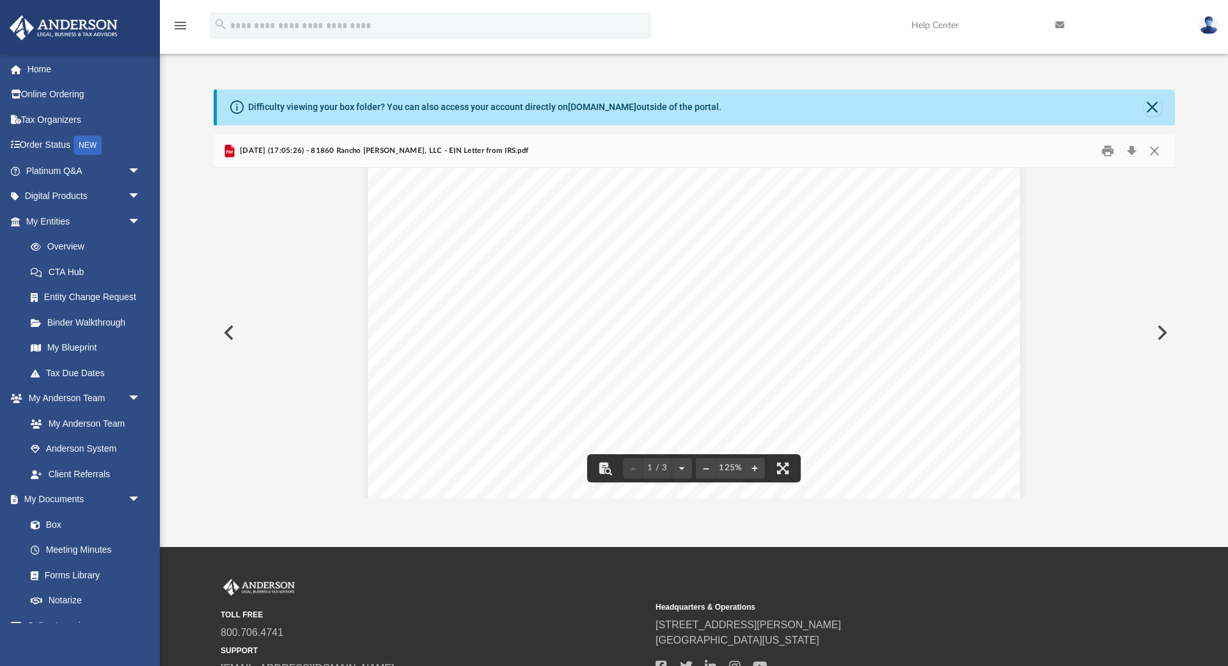
scroll to position [0, 0]
click at [1133, 146] on button "Download" at bounding box center [1132, 151] width 23 height 20
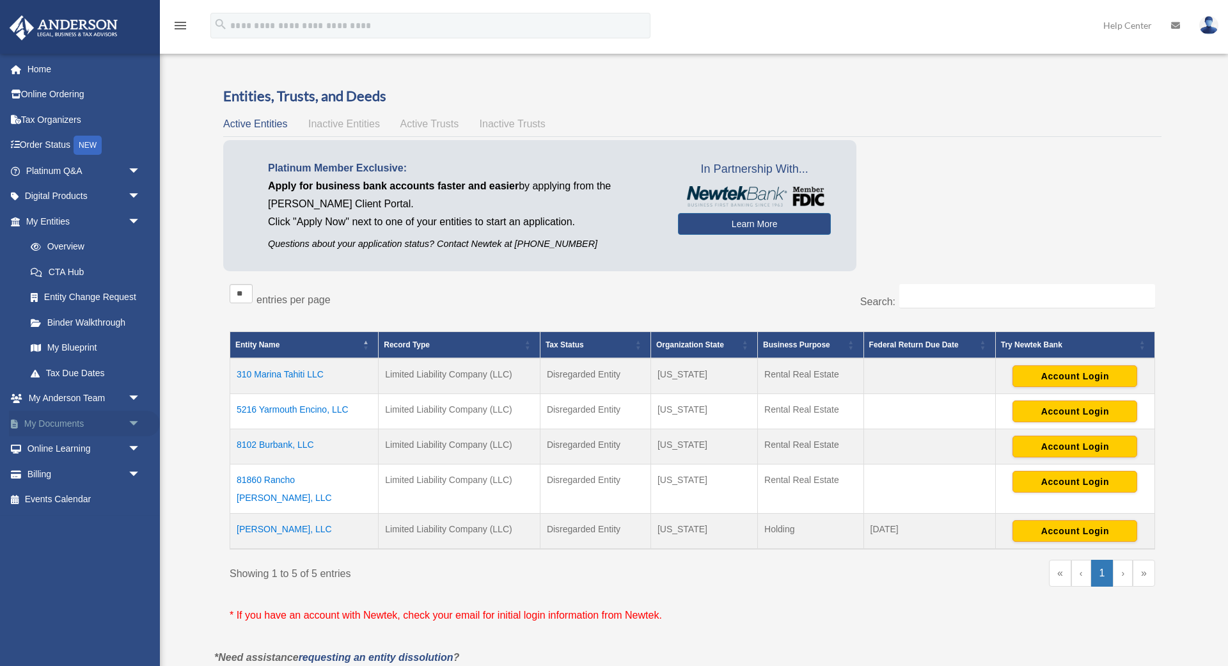
click at [121, 421] on link "My Documents arrow_drop_down" at bounding box center [84, 424] width 151 height 26
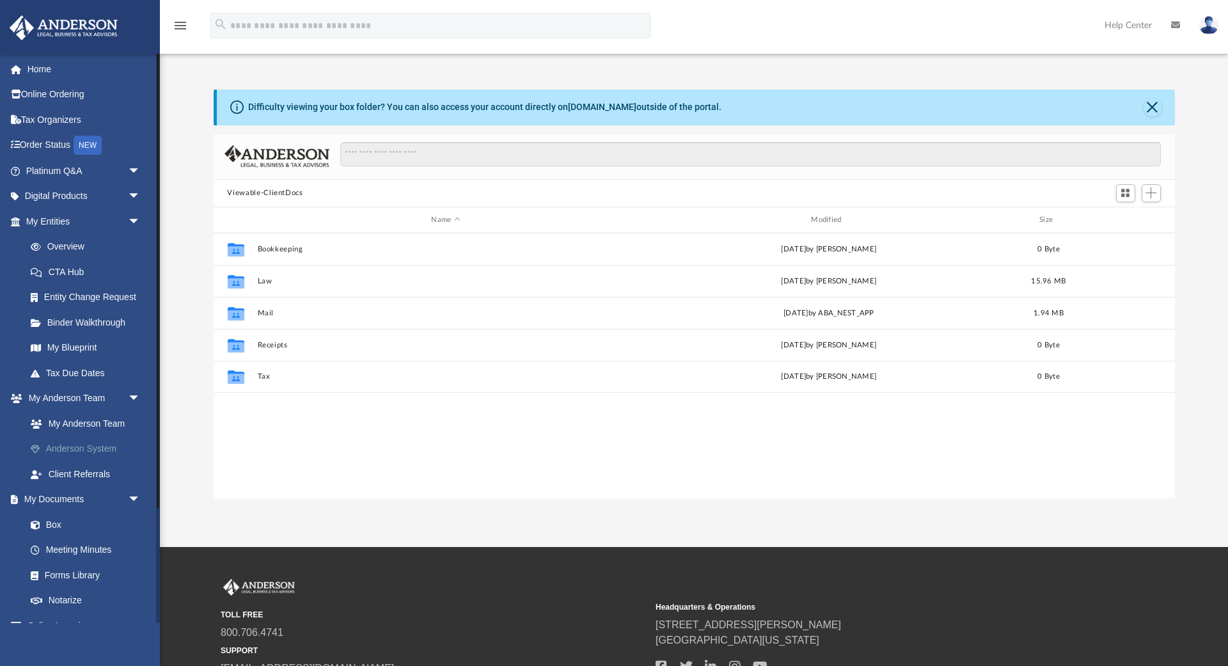
scroll to position [290, 961]
click at [56, 523] on link "Box" at bounding box center [89, 525] width 142 height 26
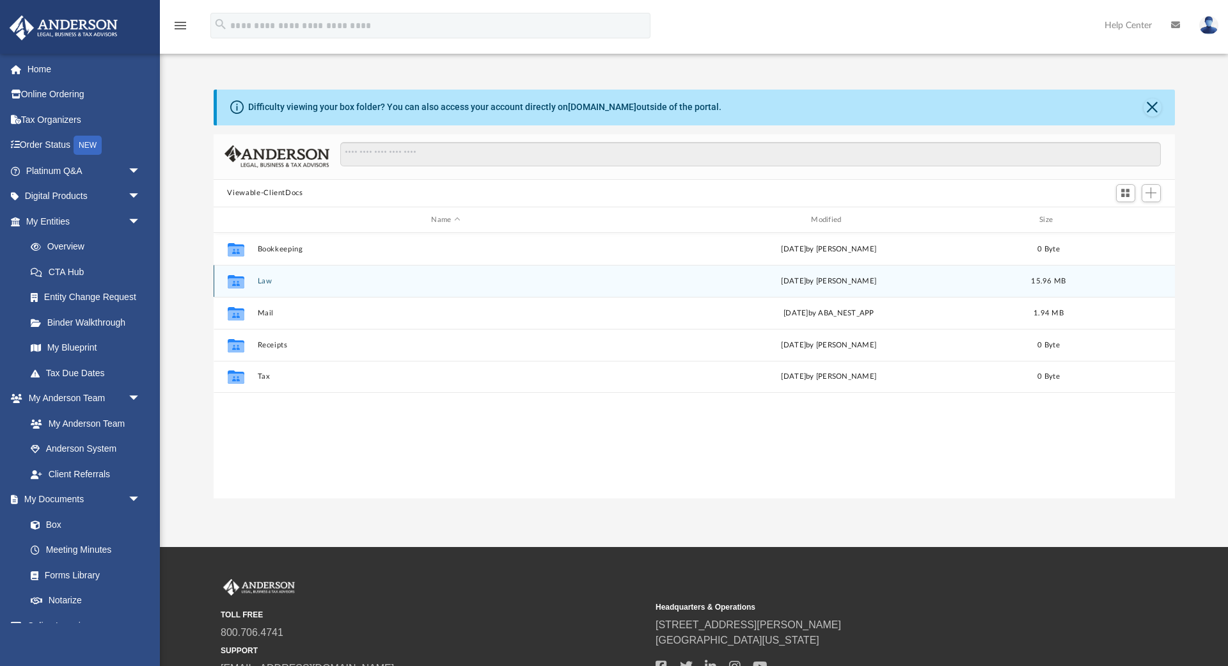
click at [265, 279] on button "Law" at bounding box center [445, 281] width 377 height 8
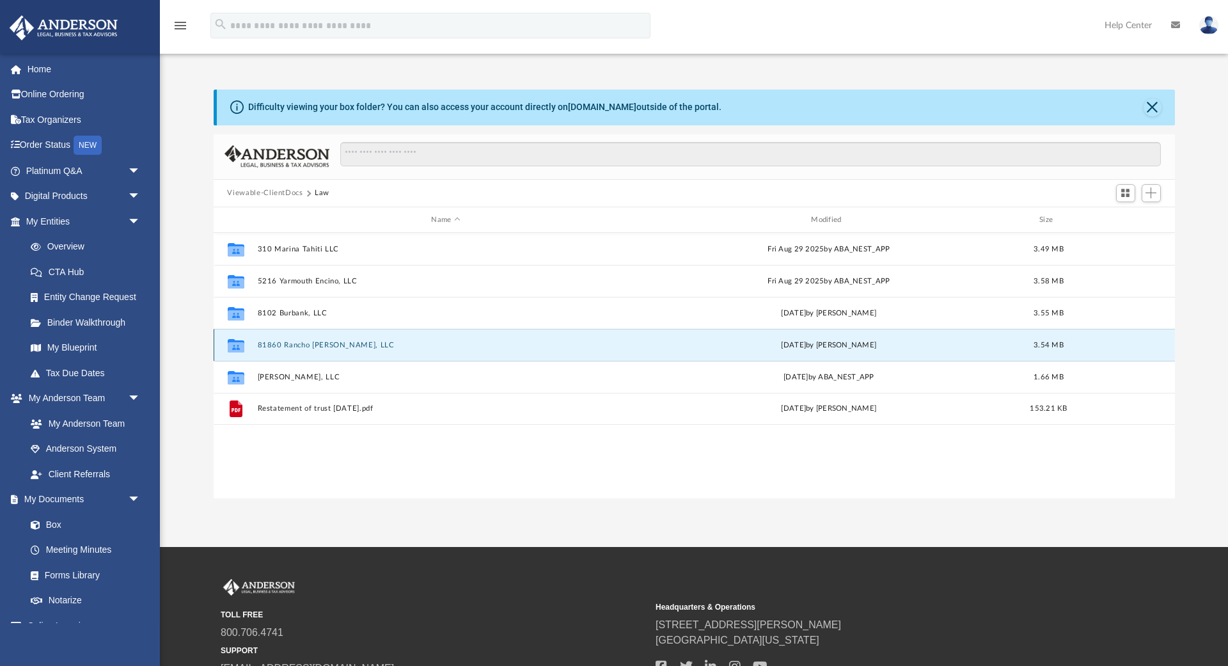
click at [293, 345] on button "81860 Rancho [PERSON_NAME], LLC" at bounding box center [445, 345] width 377 height 8
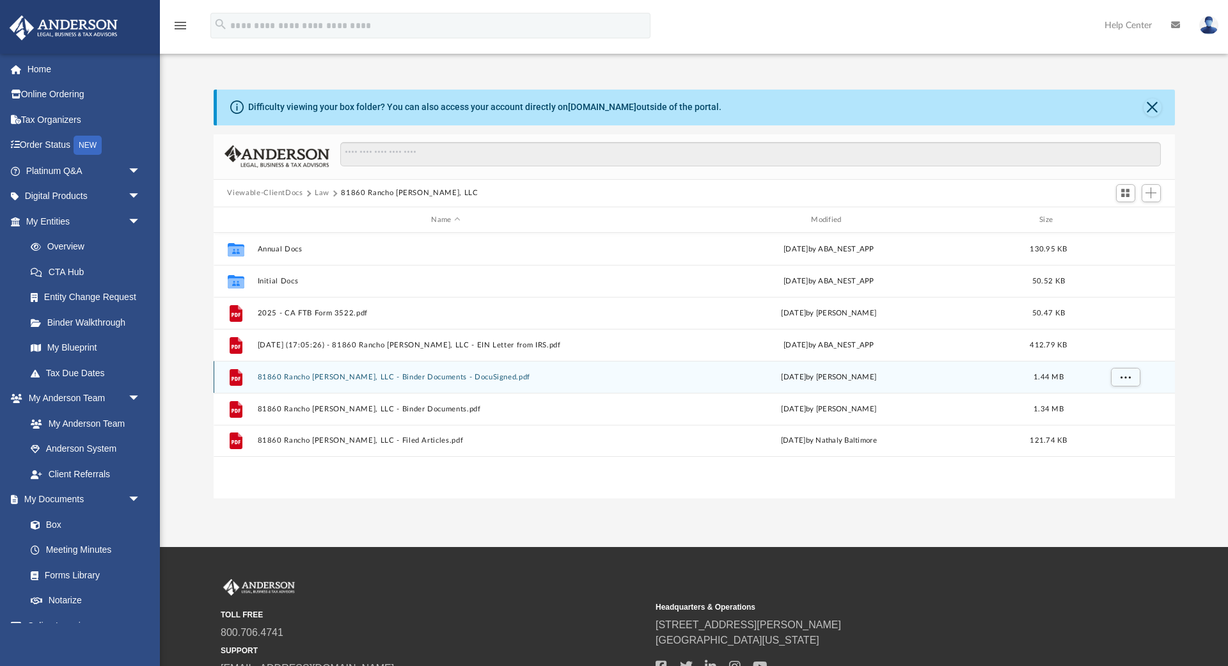
click at [331, 379] on button "81860 Rancho Santana, LLC - Binder Documents - DocuSigned.pdf" at bounding box center [445, 377] width 377 height 8
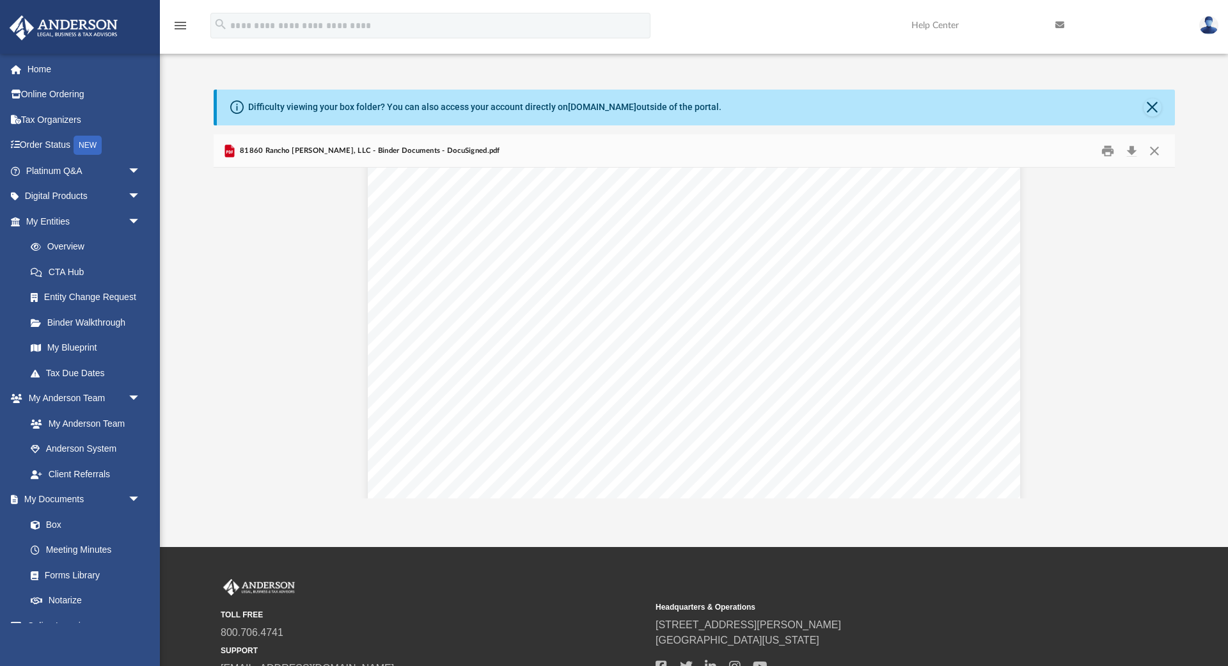
scroll to position [898, 0]
click at [1131, 152] on button "Download" at bounding box center [1132, 151] width 23 height 20
click at [226, 335] on button "Preview" at bounding box center [228, 333] width 28 height 36
click at [61, 526] on link "Box" at bounding box center [89, 525] width 142 height 26
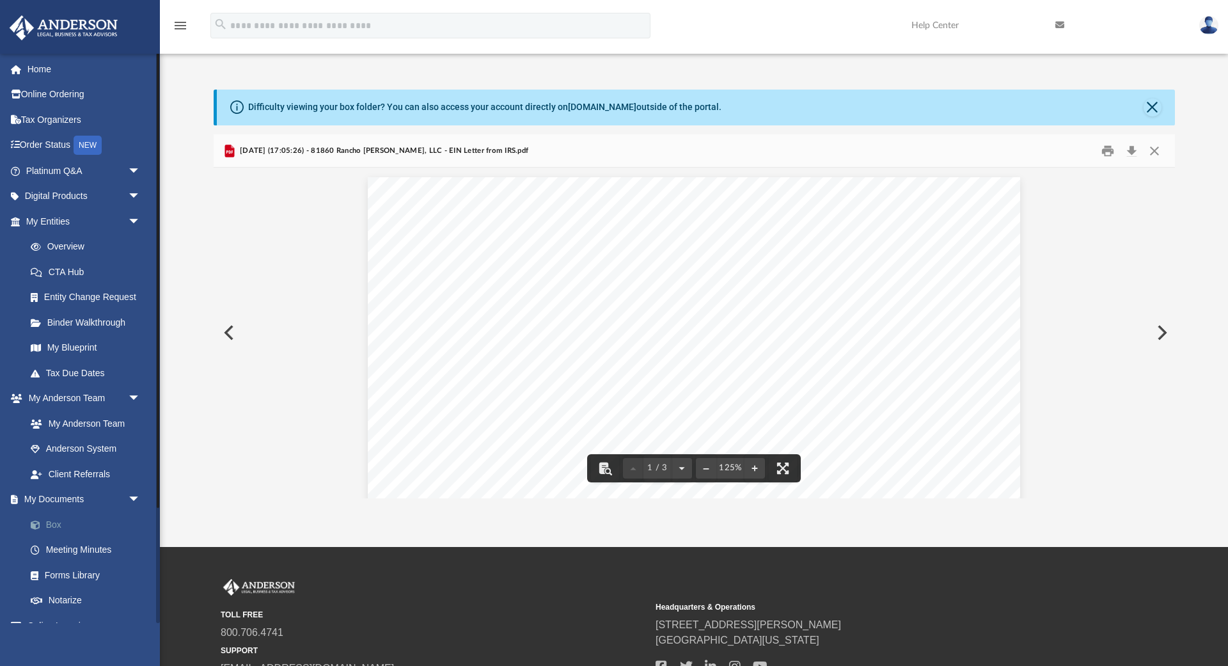
click at [56, 526] on link "Box" at bounding box center [89, 525] width 142 height 26
click at [230, 329] on button "Preview" at bounding box center [228, 333] width 28 height 36
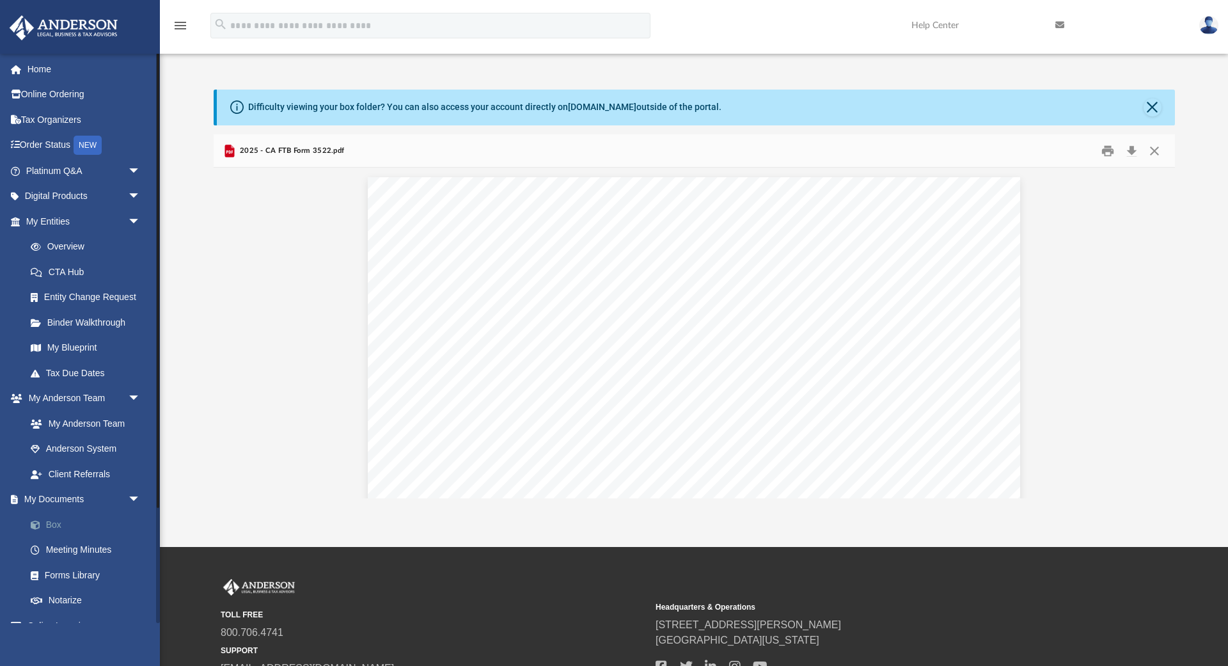
click at [59, 531] on link "Box" at bounding box center [89, 525] width 142 height 26
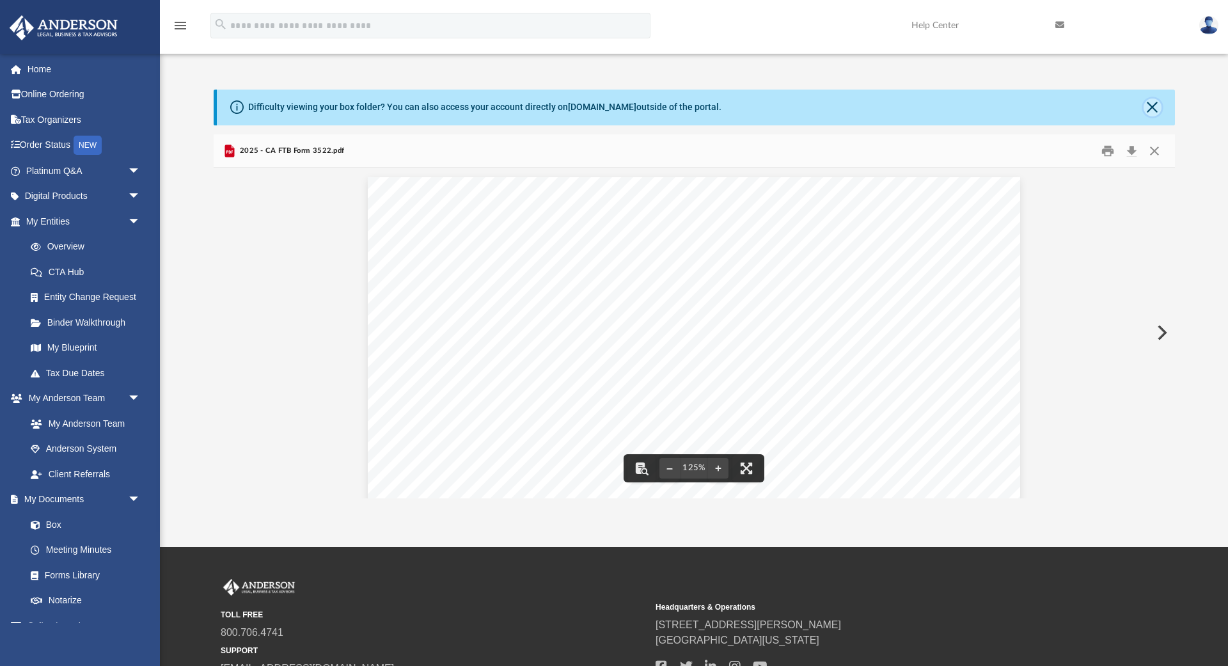
click at [1153, 107] on button "Close" at bounding box center [1153, 108] width 18 height 18
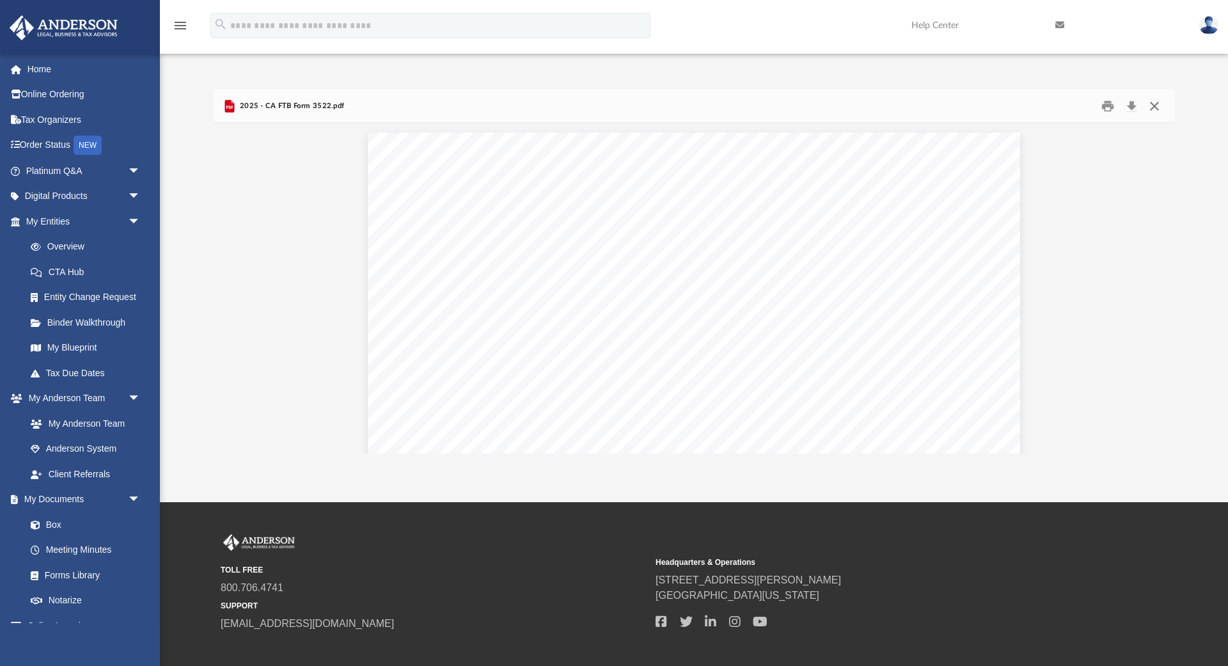
click at [1154, 107] on button "Close" at bounding box center [1154, 106] width 23 height 20
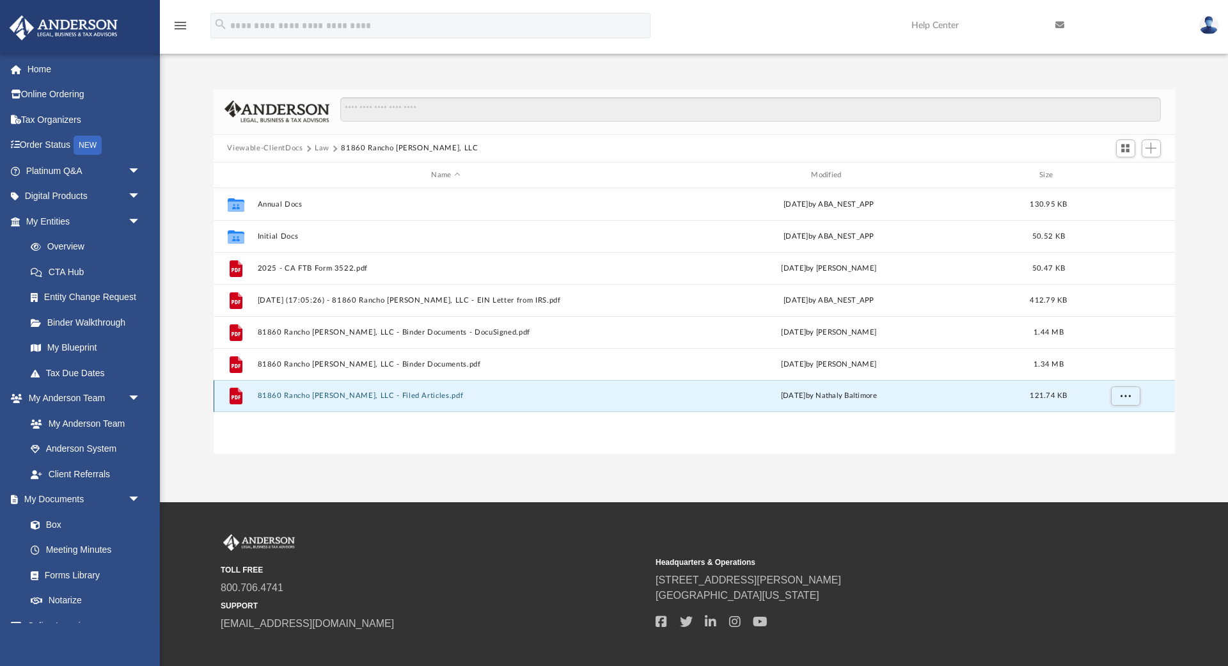
click at [328, 396] on button "81860 Rancho Santana, LLC - Filed Articles.pdf" at bounding box center [445, 396] width 377 height 8
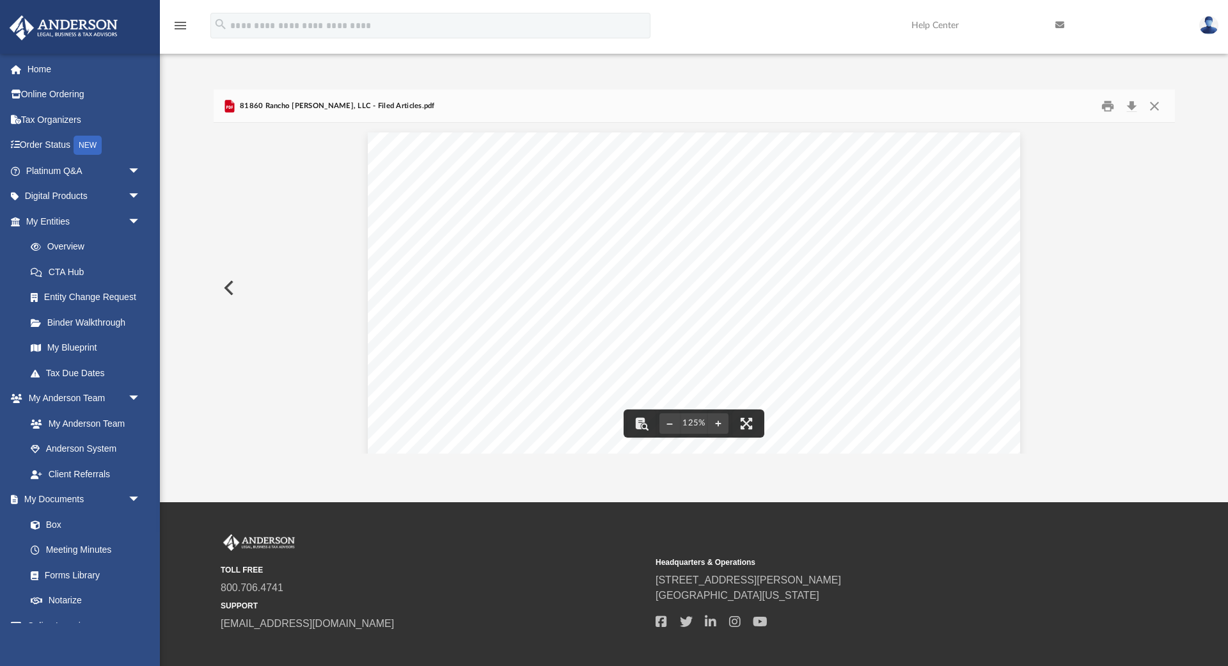
click at [235, 287] on button "Preview" at bounding box center [228, 288] width 28 height 36
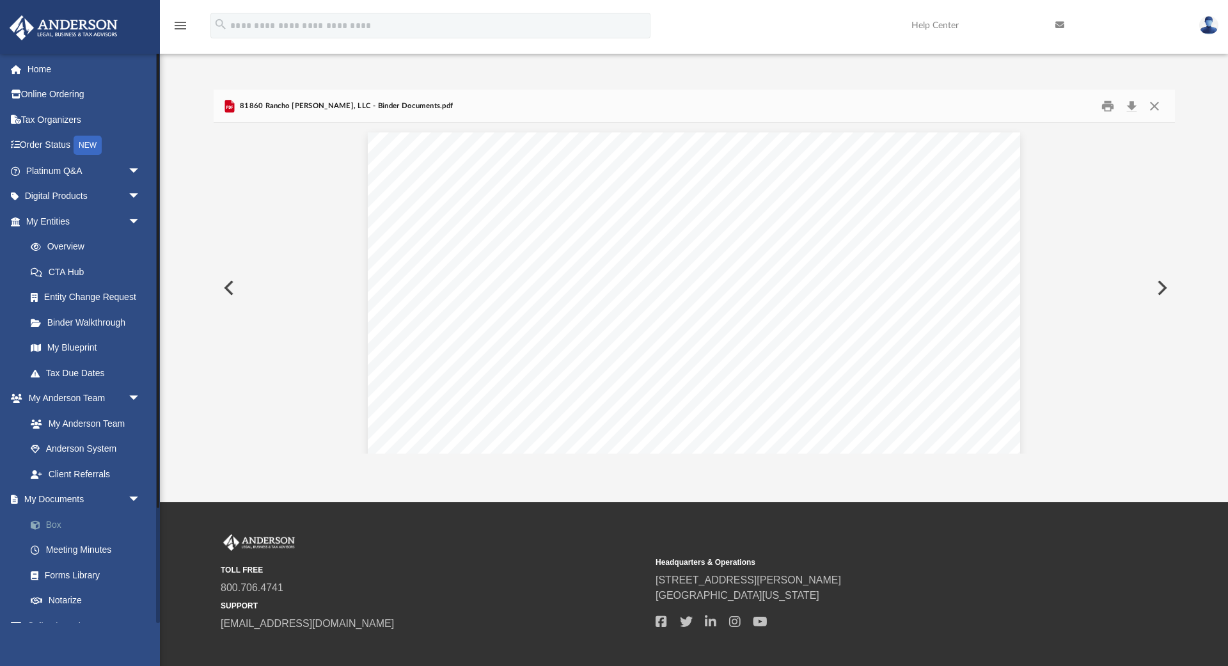
click at [67, 523] on link "Box" at bounding box center [89, 525] width 142 height 26
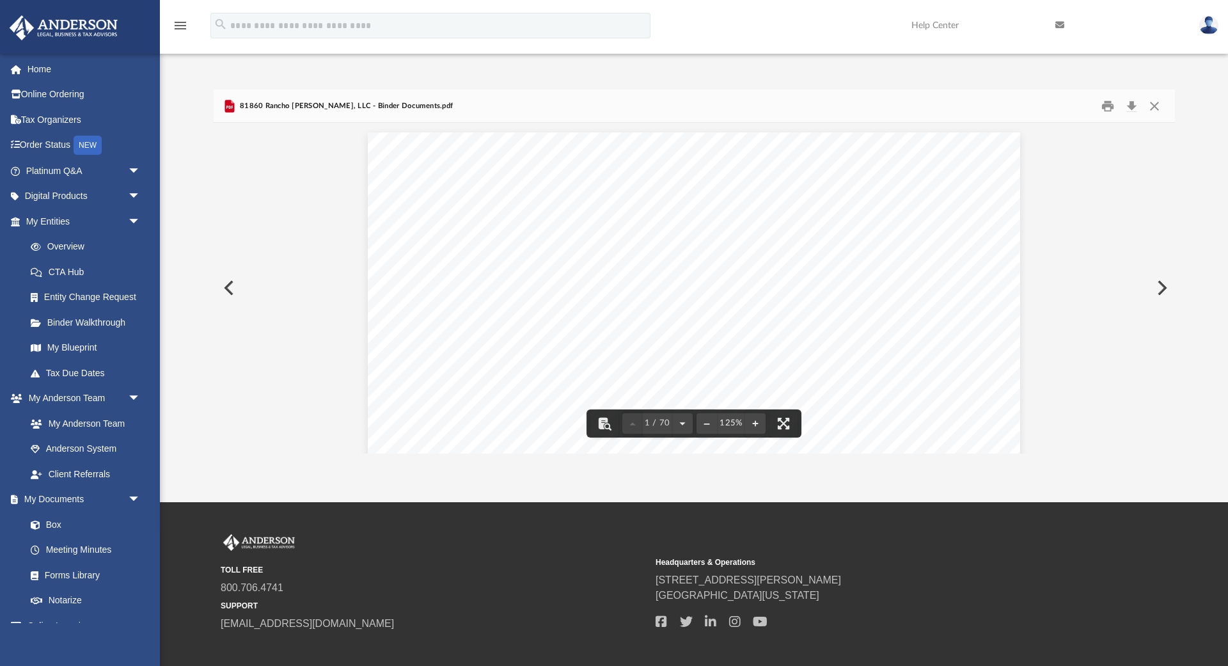
click at [228, 283] on button "Preview" at bounding box center [228, 288] width 28 height 36
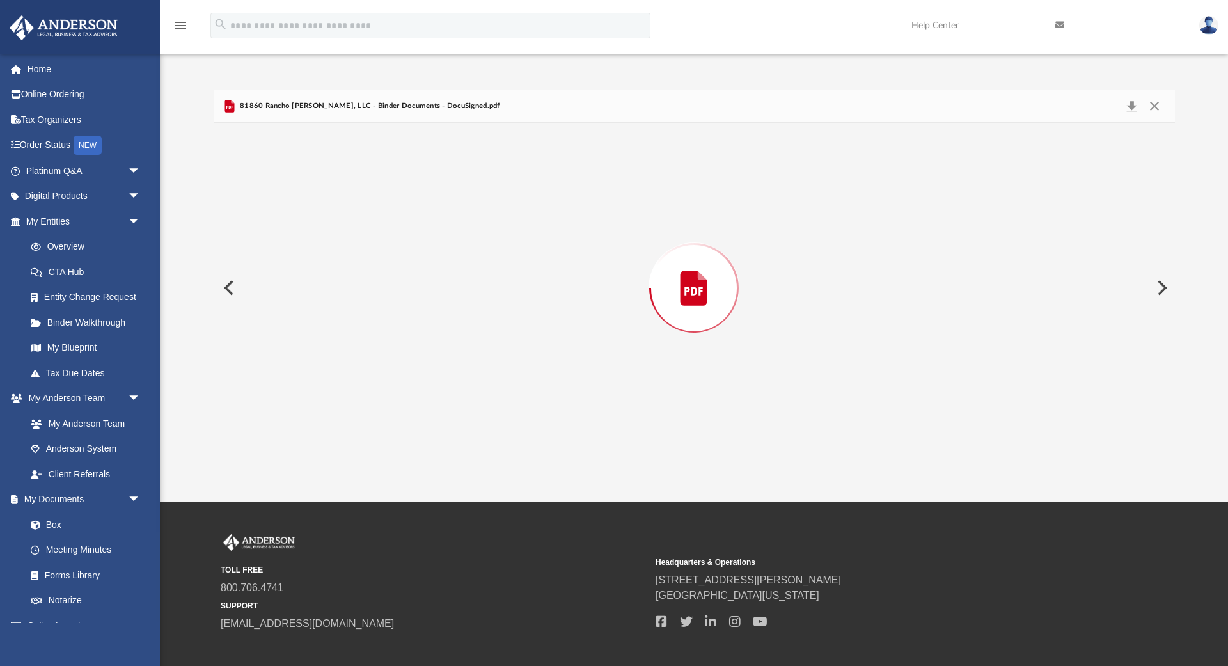
scroll to position [864, 0]
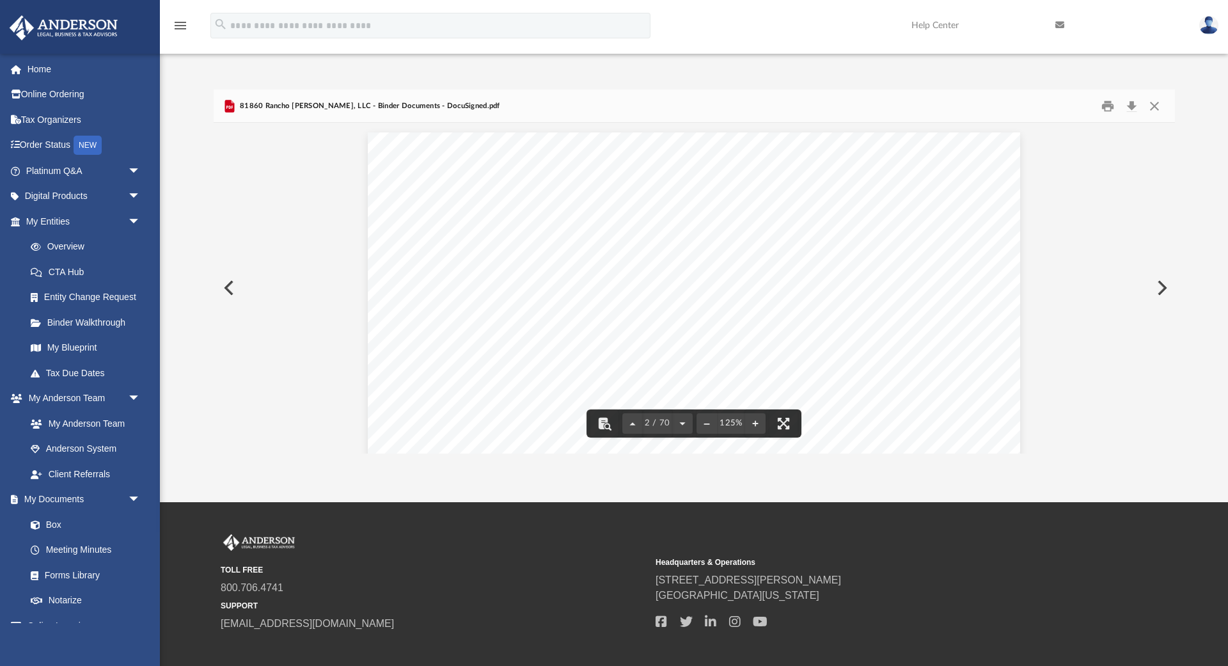
click at [226, 282] on button "Preview" at bounding box center [228, 288] width 28 height 36
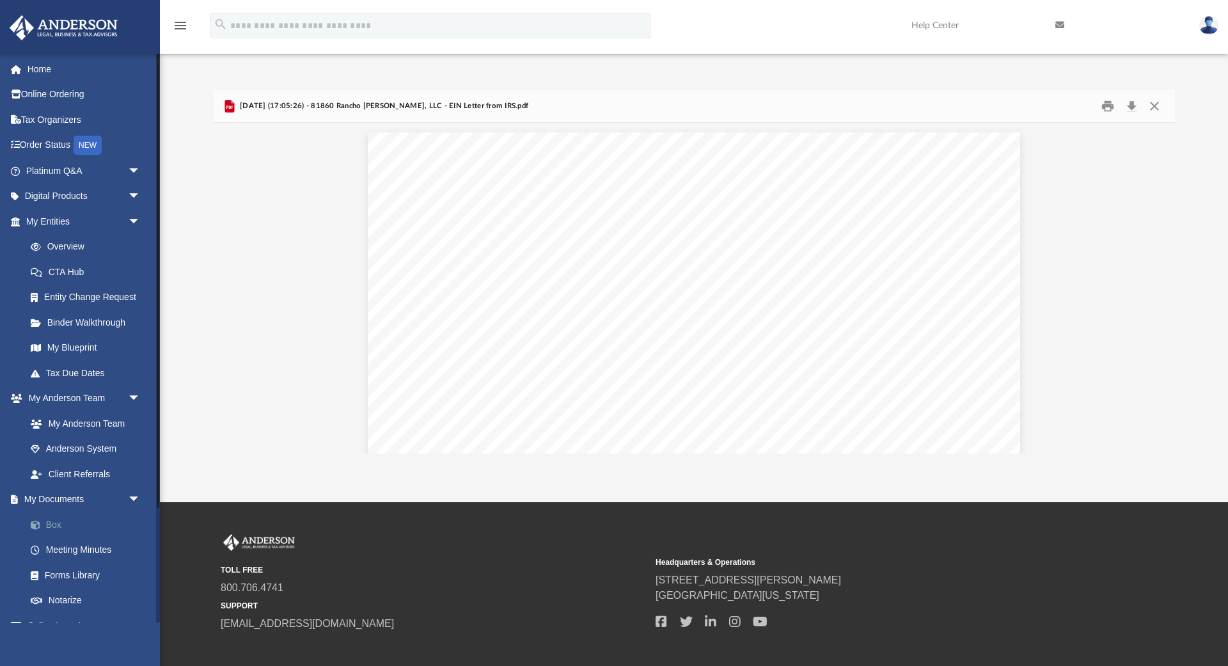
click at [60, 523] on link "Box" at bounding box center [89, 525] width 142 height 26
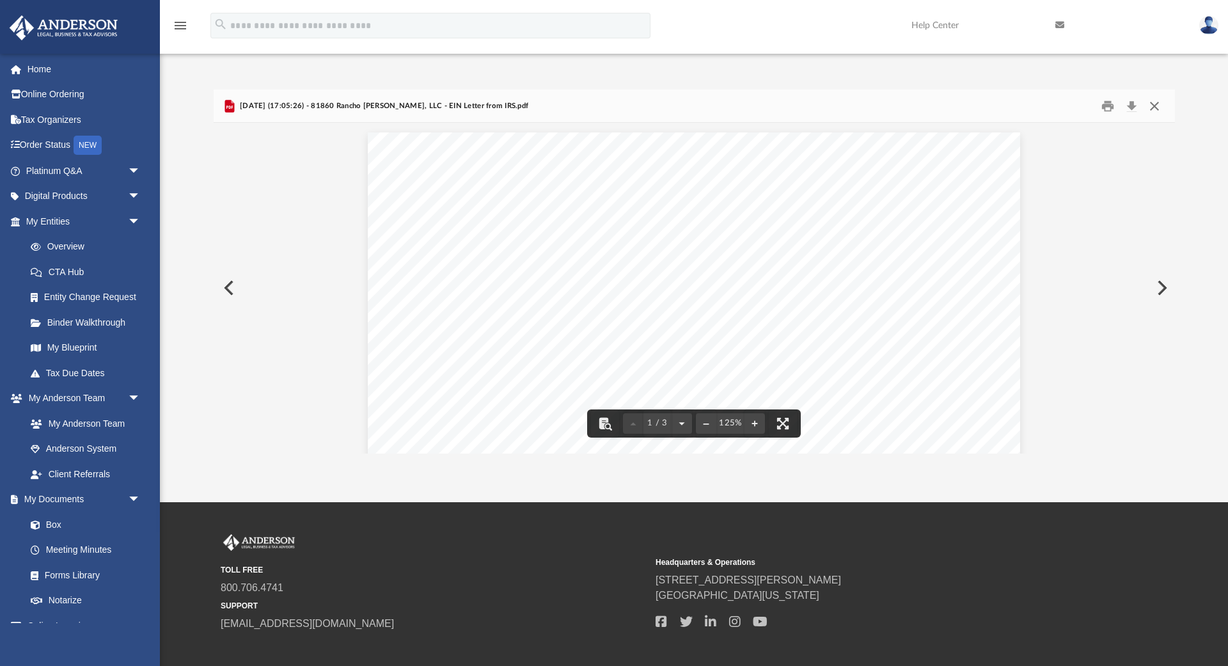
click at [1153, 102] on button "Close" at bounding box center [1154, 106] width 23 height 20
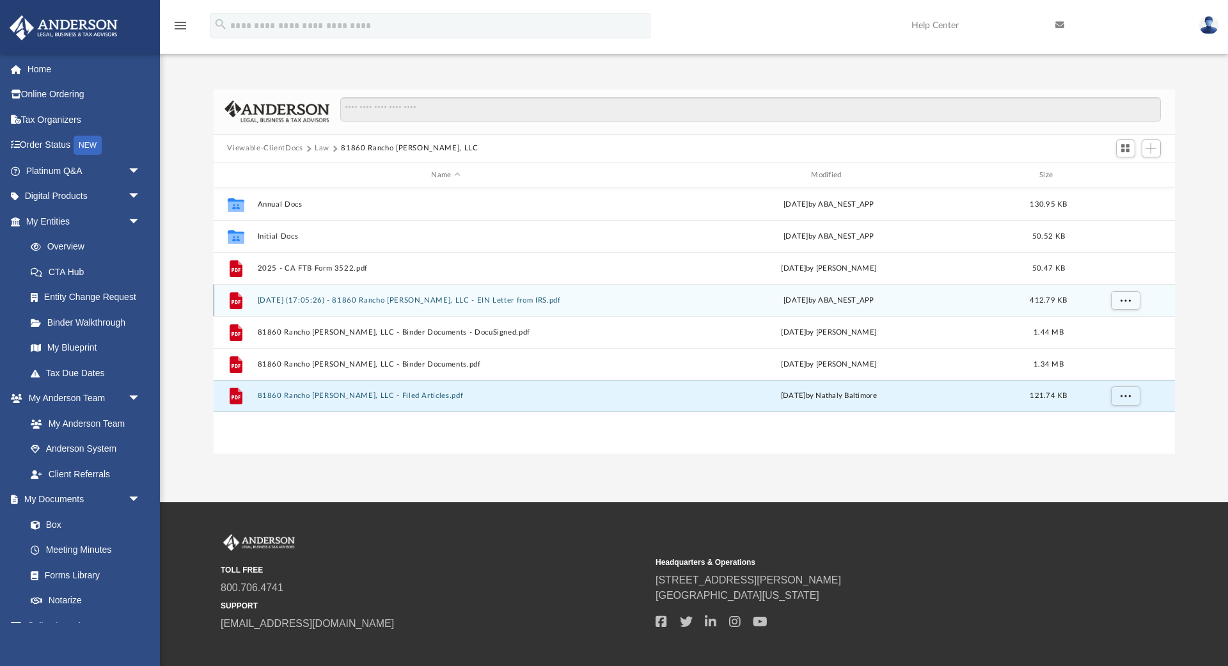
click at [312, 299] on button "2025.08.20 (17:05:26) - 81860 Rancho Santana, LLC - EIN Letter from IRS.pdf" at bounding box center [445, 300] width 377 height 8
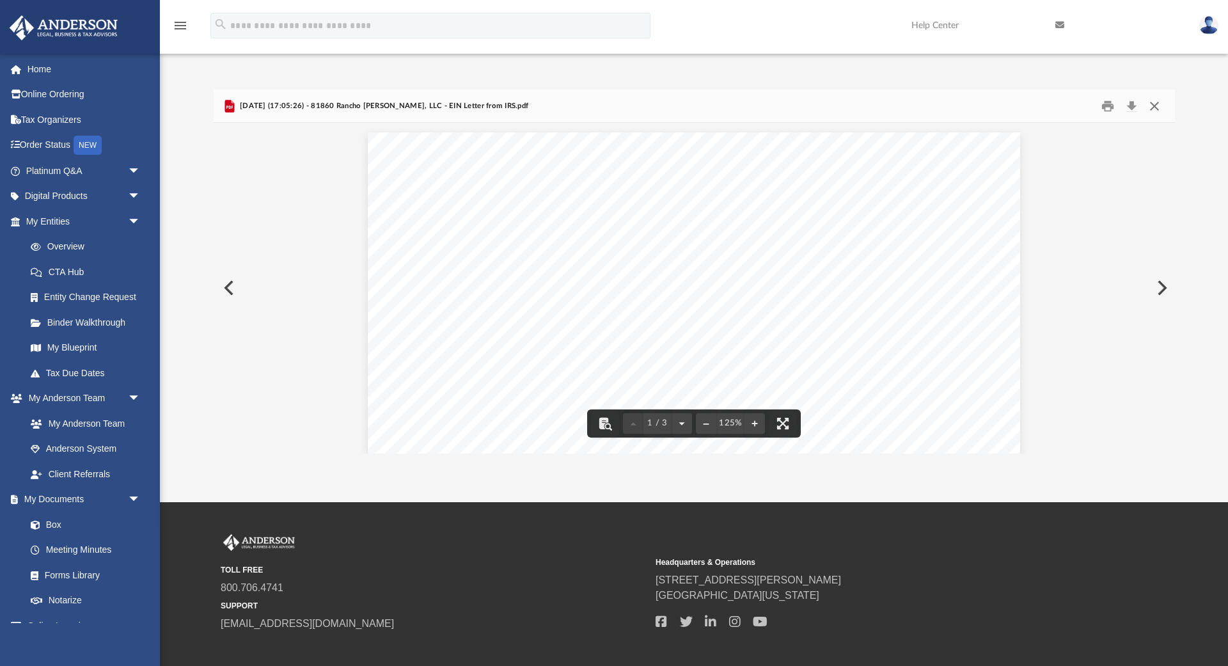
click at [1155, 106] on button "Close" at bounding box center [1154, 106] width 23 height 20
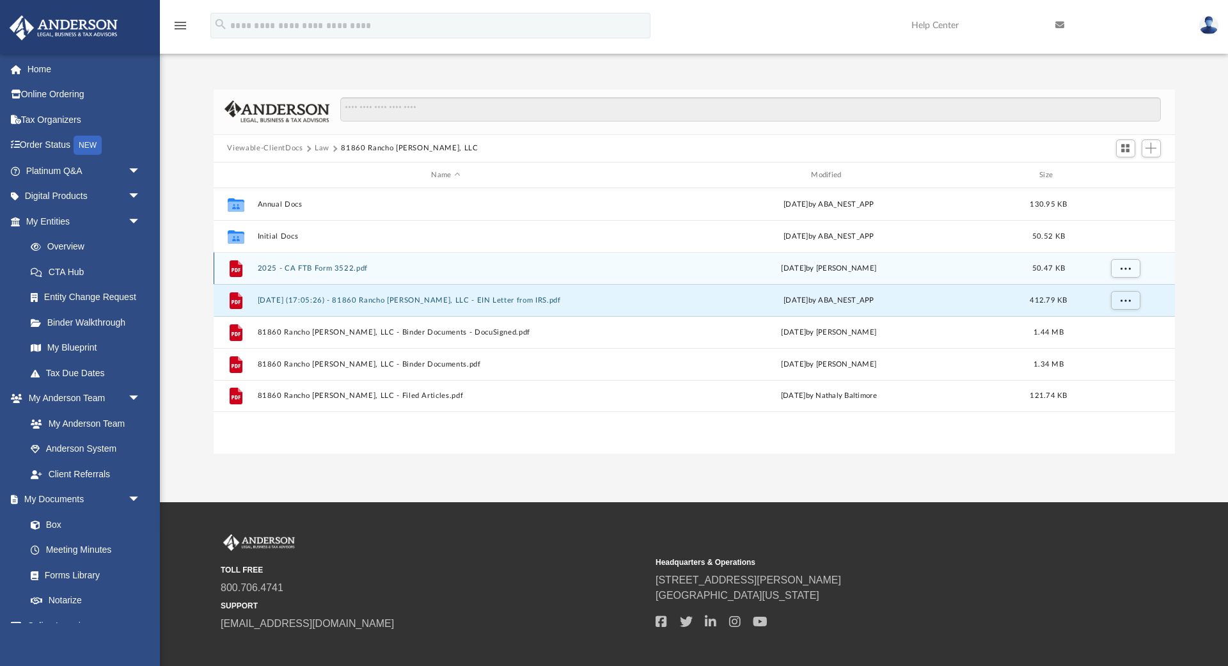
click at [316, 272] on button "2025 - CA FTB Form 3522.pdf" at bounding box center [445, 268] width 377 height 8
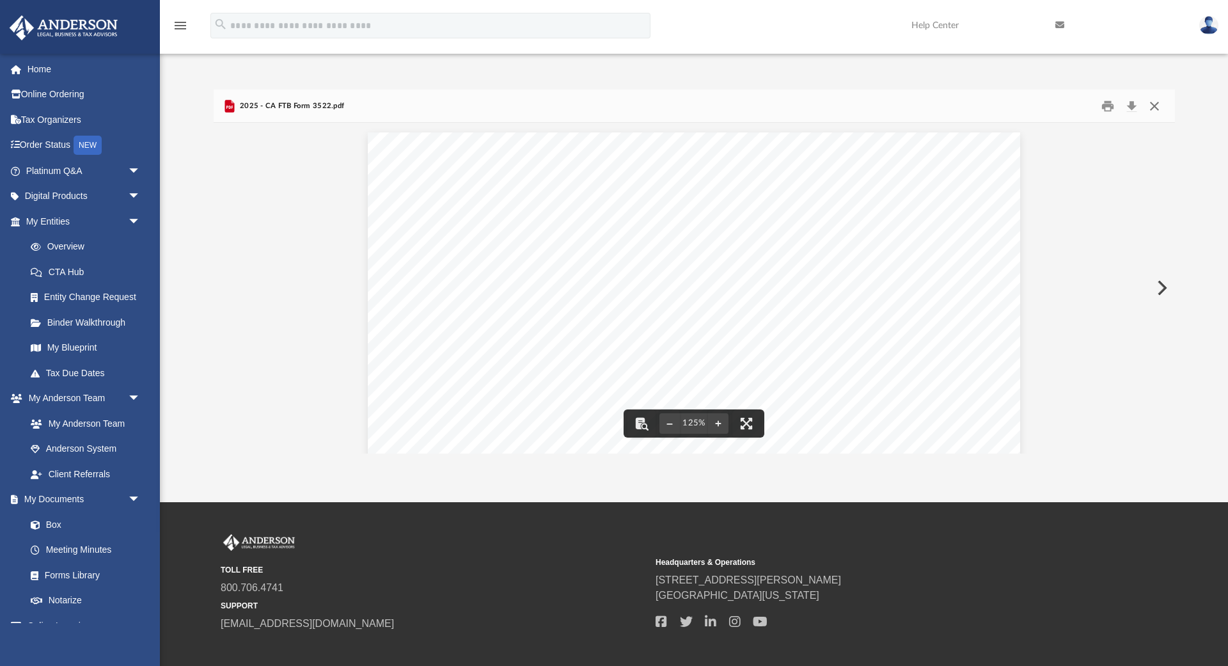
click at [1158, 103] on button "Close" at bounding box center [1154, 106] width 23 height 20
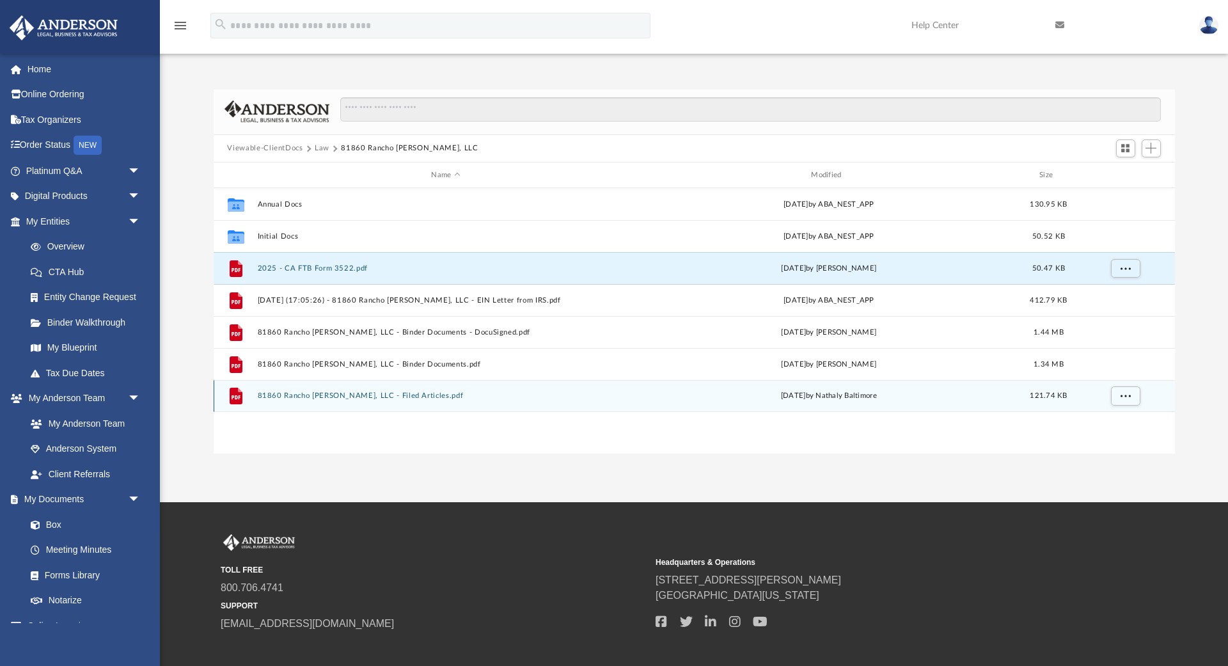
click at [353, 399] on button "81860 Rancho Santana, LLC - Filed Articles.pdf" at bounding box center [445, 396] width 377 height 8
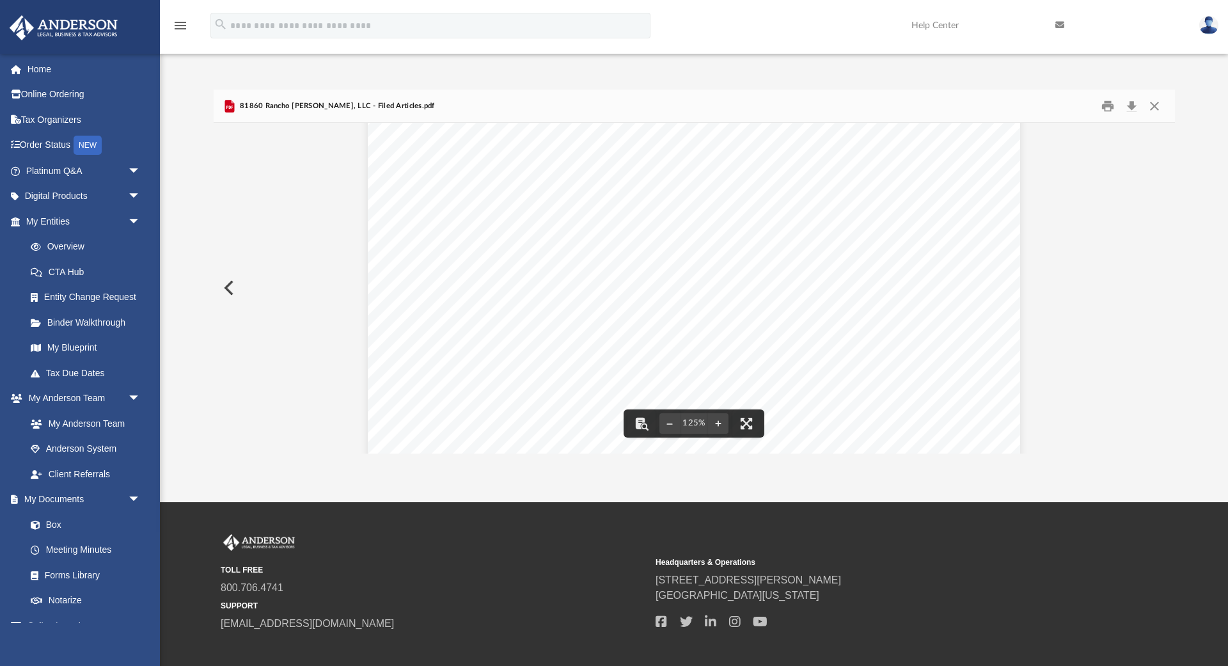
scroll to position [34, 0]
click at [1153, 102] on button "Close" at bounding box center [1154, 106] width 23 height 20
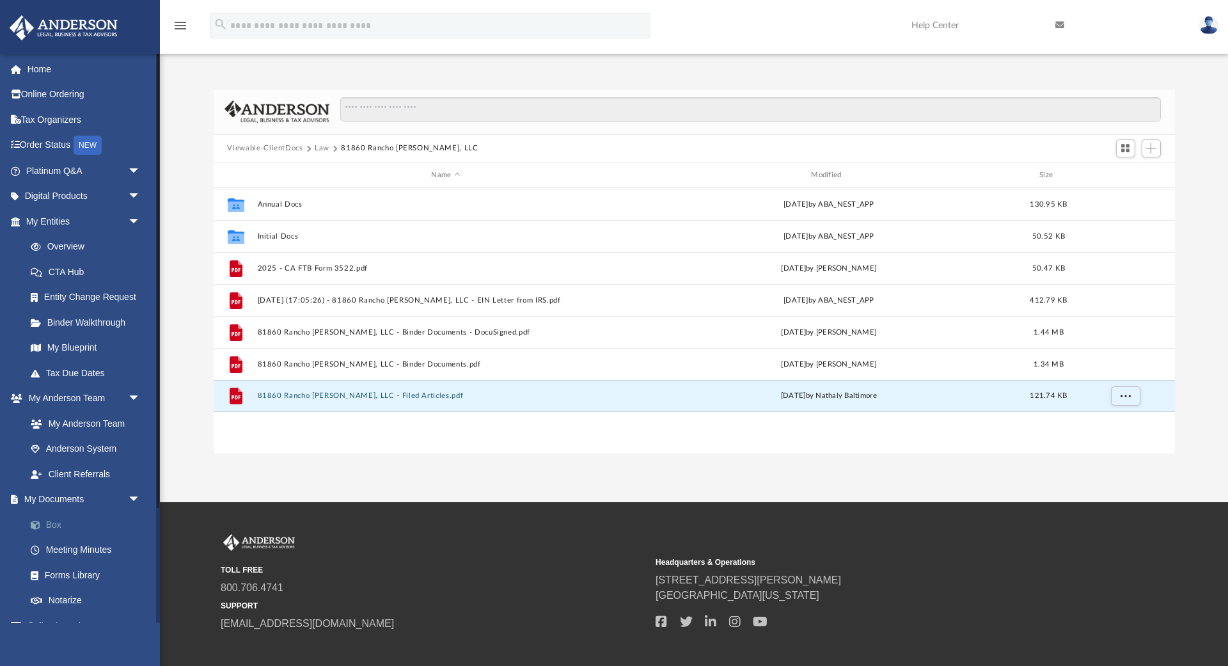
click at [59, 524] on link "Box" at bounding box center [89, 525] width 142 height 26
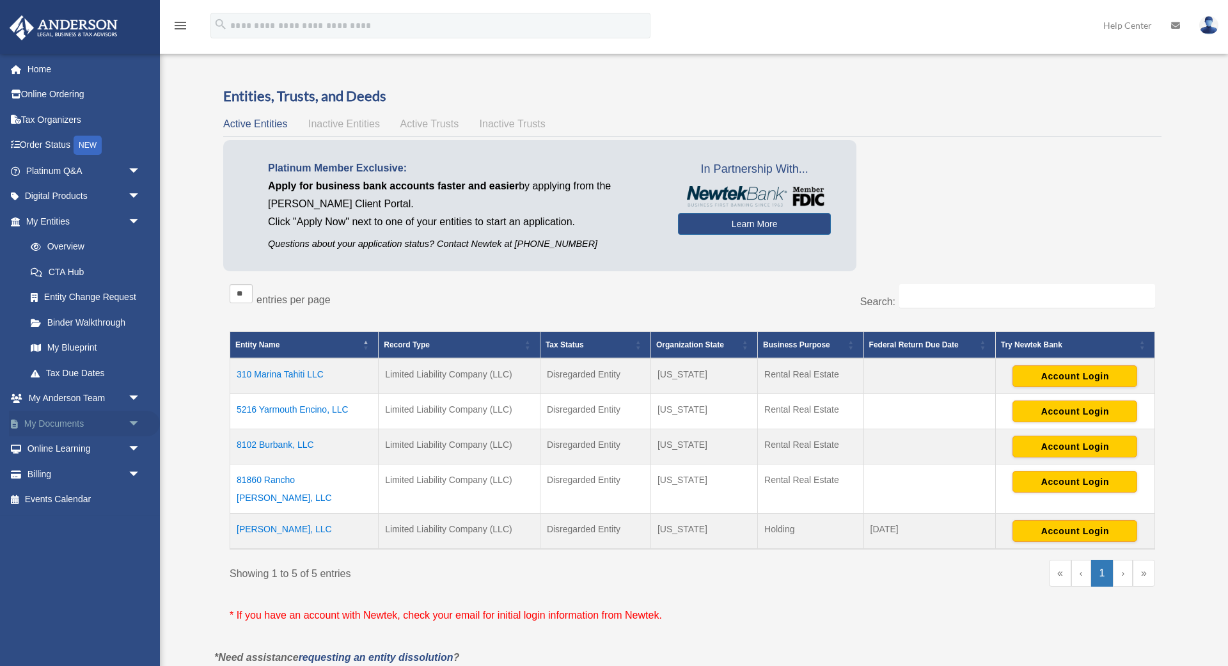
click at [129, 423] on span "arrow_drop_down" at bounding box center [141, 424] width 26 height 26
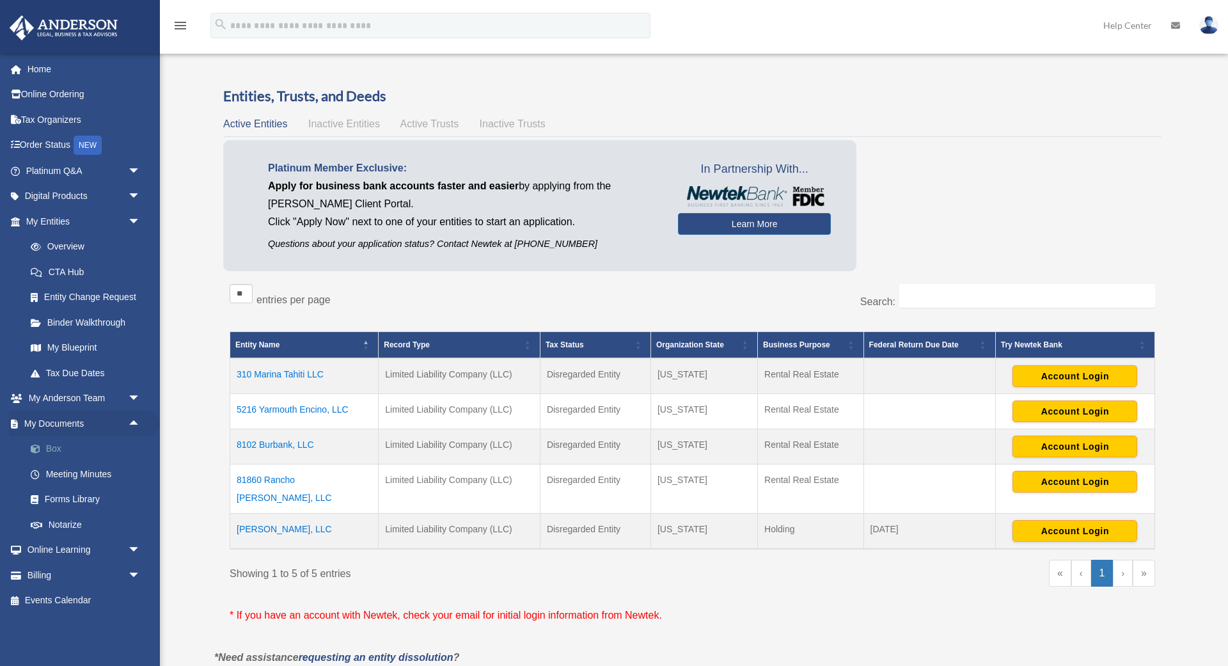
click at [52, 456] on link "Box" at bounding box center [89, 449] width 142 height 26
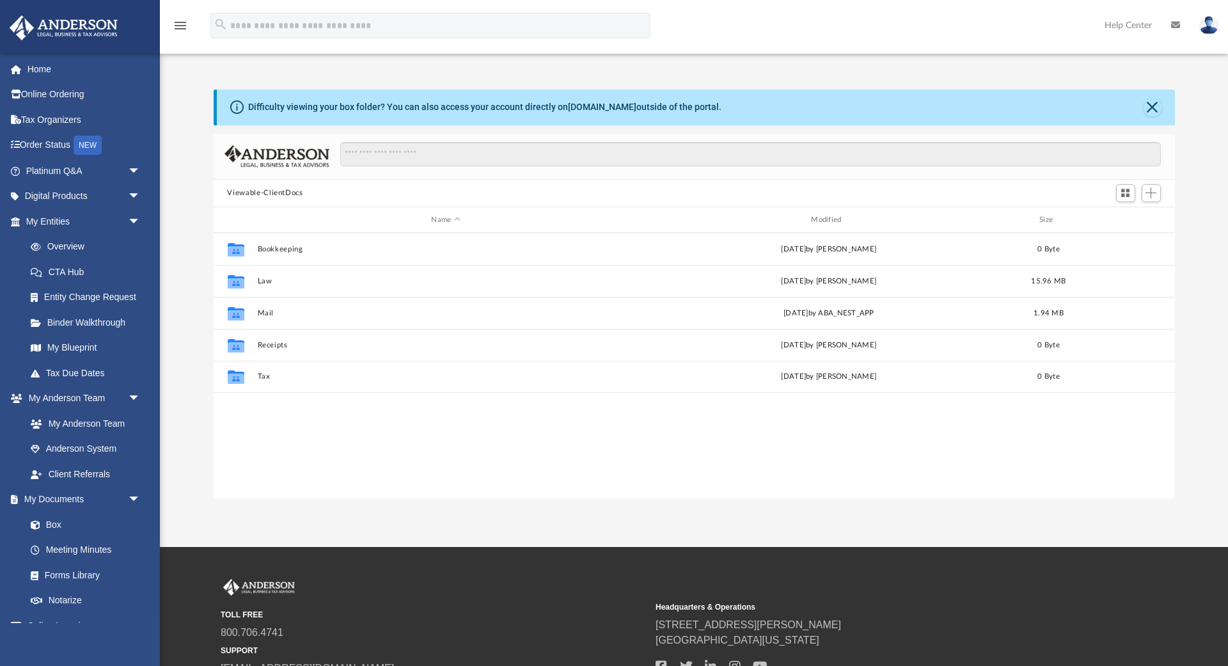
scroll to position [290, 961]
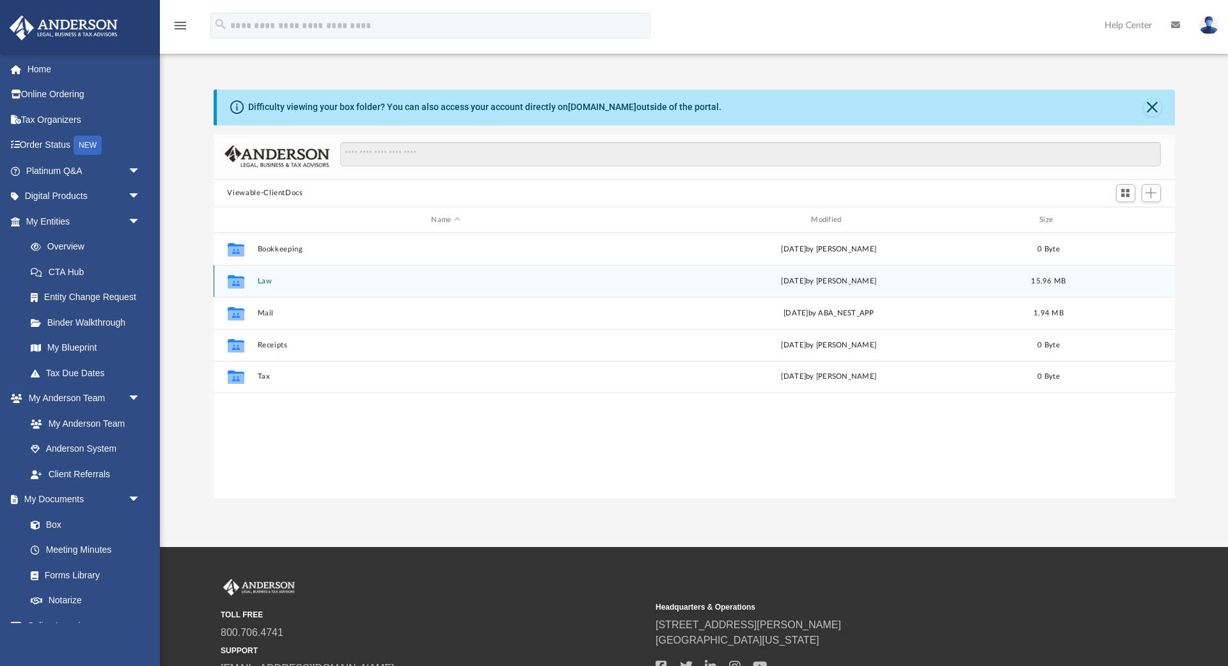
click at [239, 281] on icon "grid" at bounding box center [235, 283] width 17 height 10
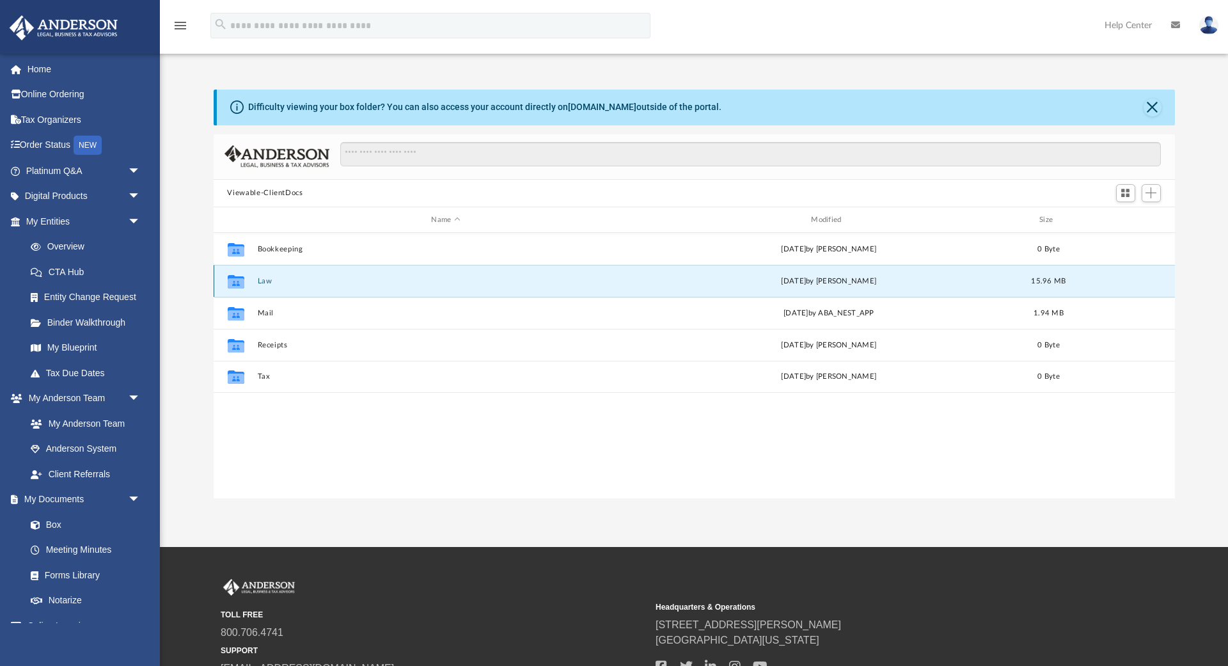
click at [239, 281] on icon "grid" at bounding box center [235, 283] width 17 height 10
click at [272, 284] on button "Law" at bounding box center [445, 281] width 377 height 8
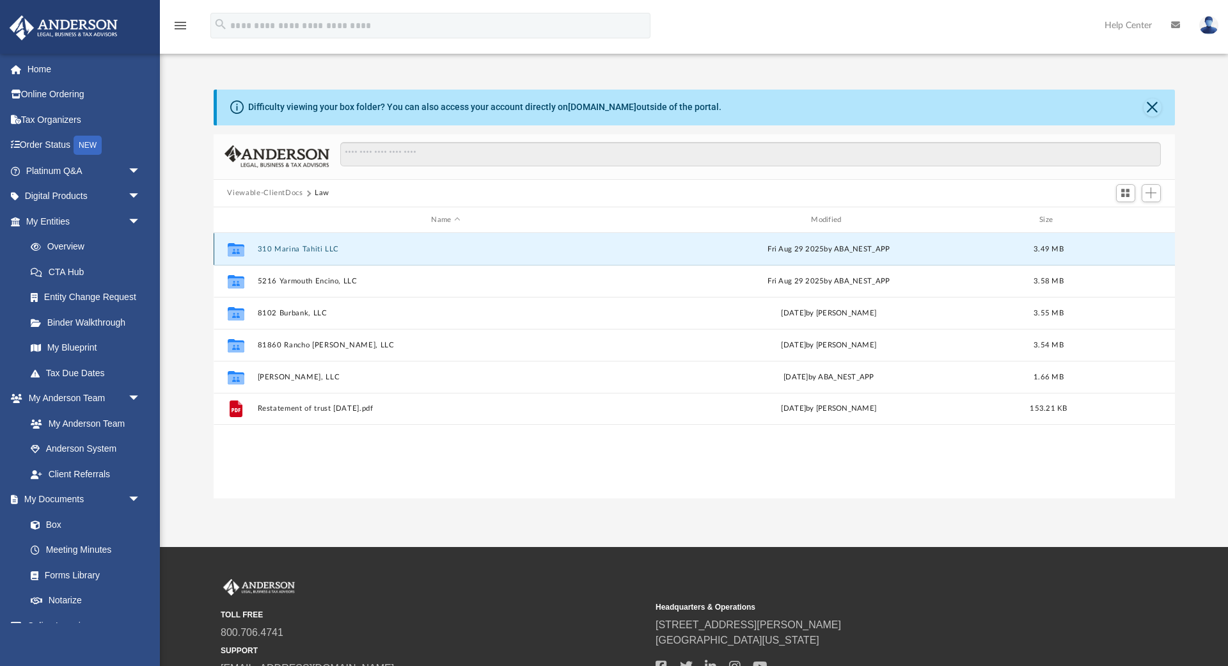
click at [326, 252] on button "310 Marina Tahiti LLC" at bounding box center [445, 249] width 377 height 8
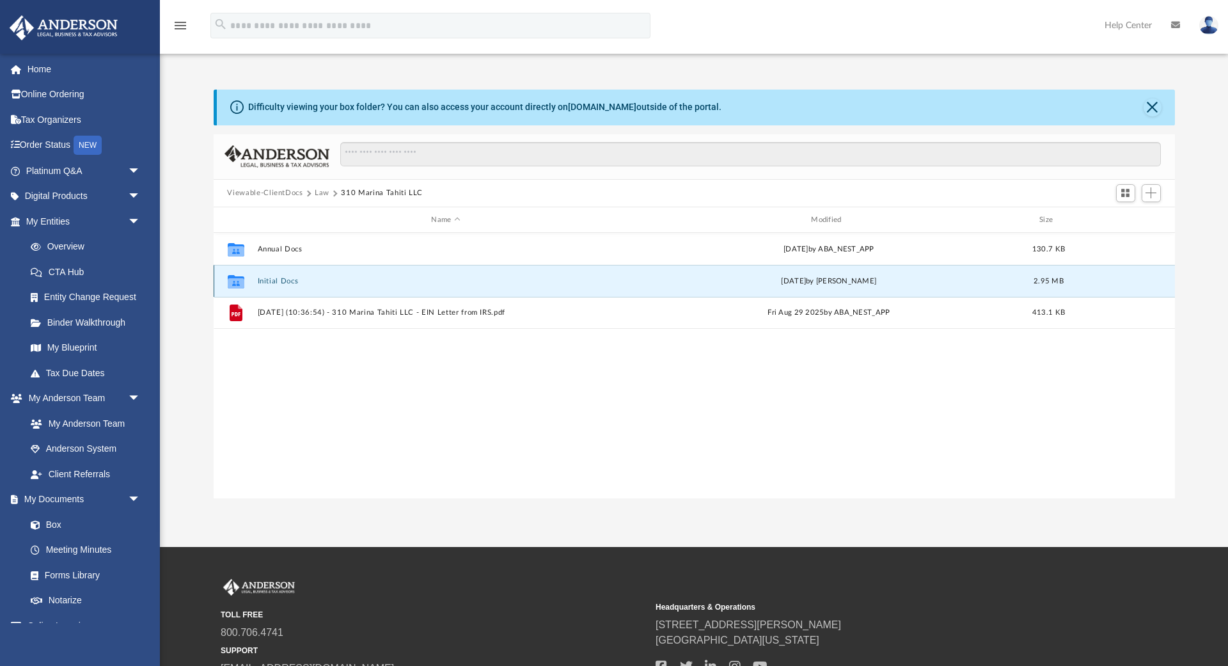
click at [288, 282] on button "Initial Docs" at bounding box center [445, 281] width 377 height 8
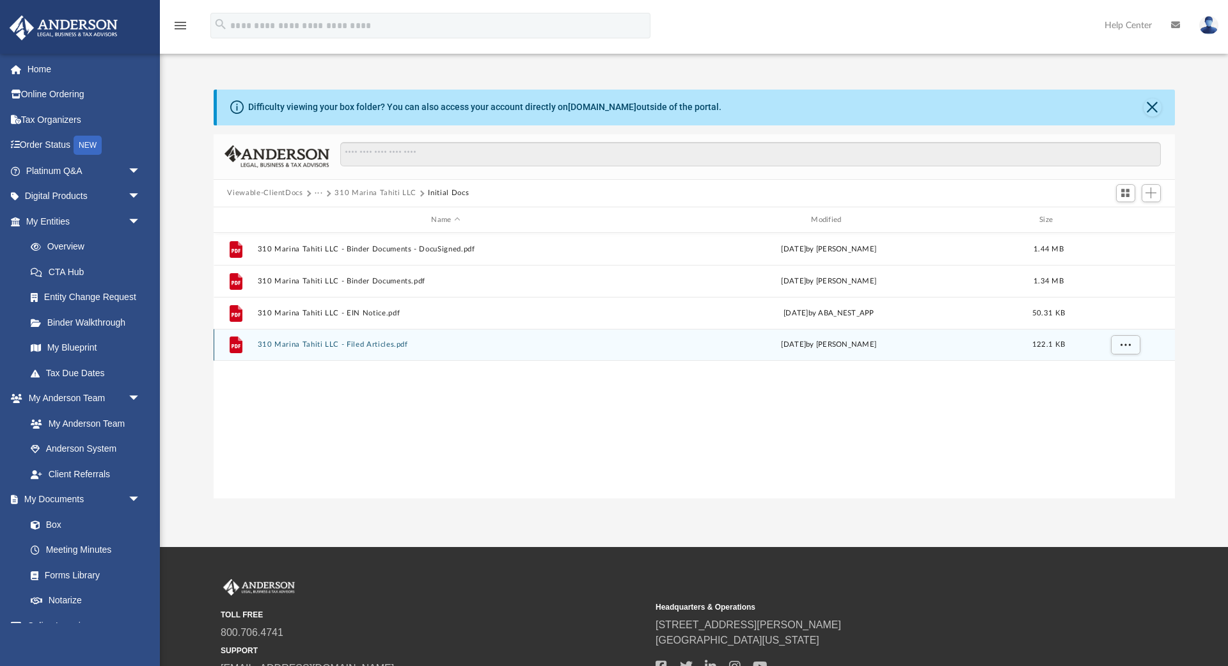
click at [331, 344] on button "310 Marina Tahiti LLC - Filed Articles.pdf" at bounding box center [445, 345] width 377 height 8
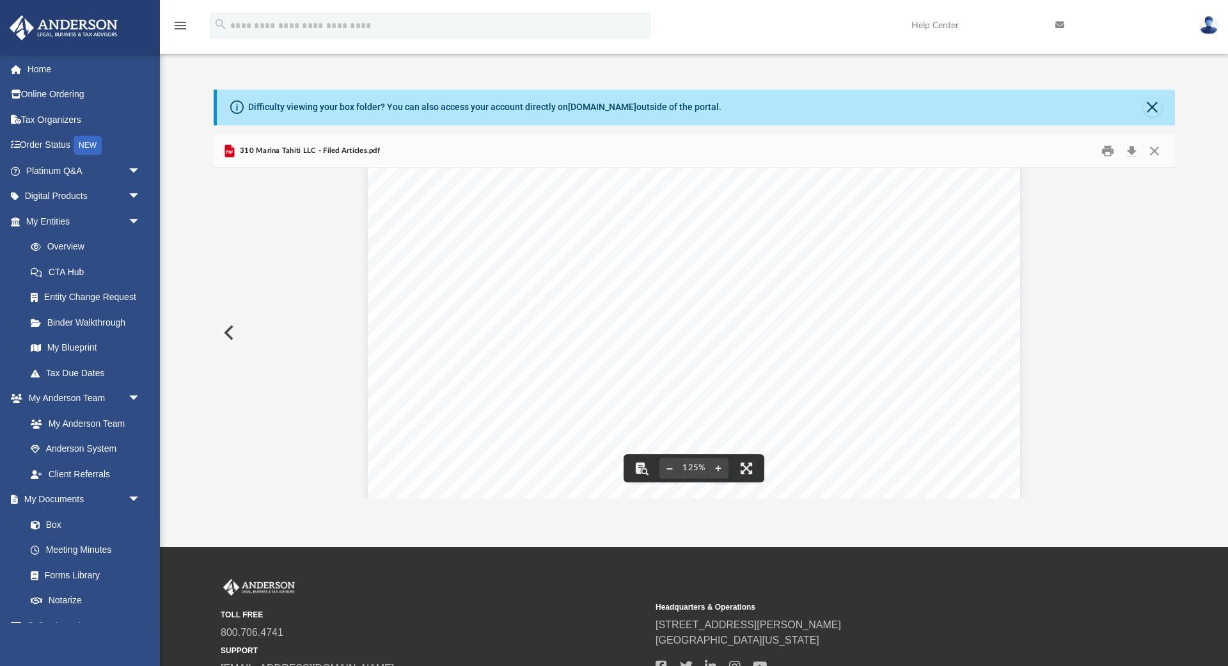
scroll to position [449, 0]
click at [1160, 111] on button "Close" at bounding box center [1153, 108] width 18 height 18
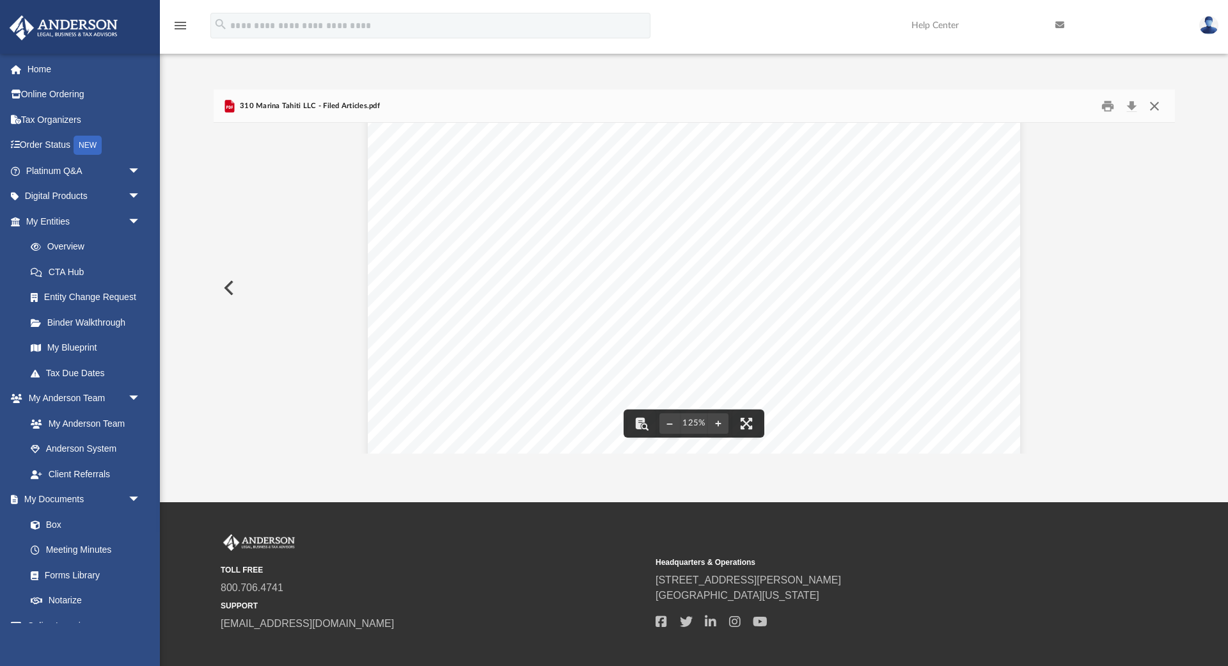
click at [1151, 109] on button "Close" at bounding box center [1154, 106] width 23 height 20
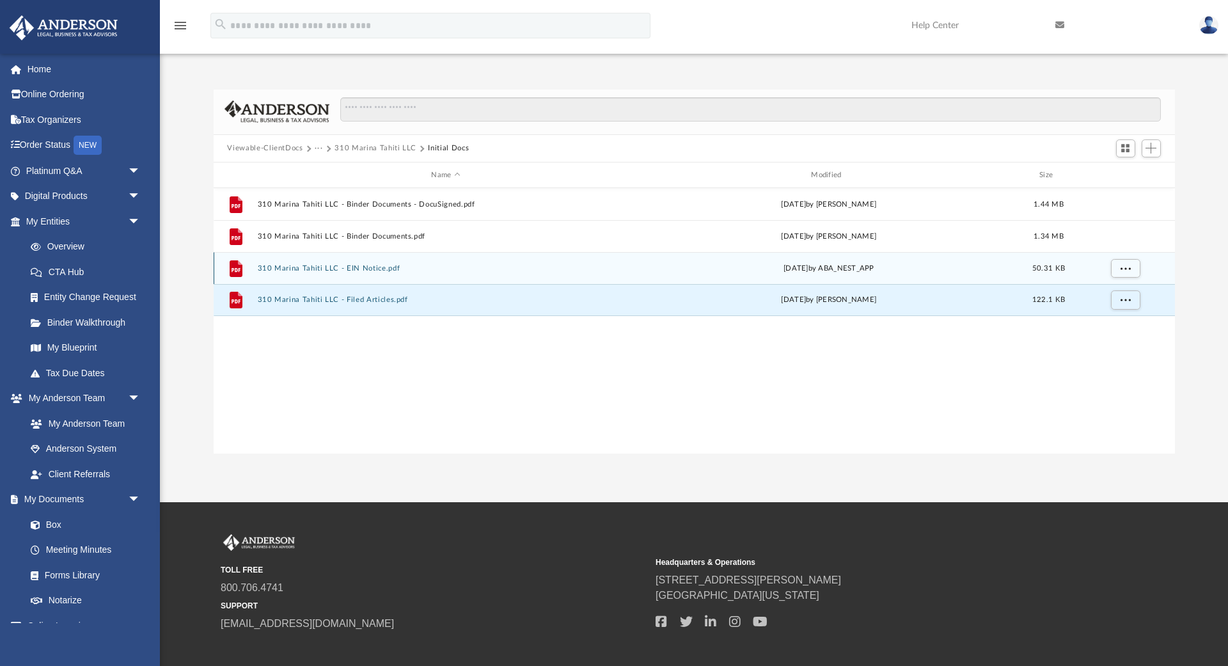
click at [306, 272] on button "310 Marina Tahiti LLC - EIN Notice.pdf" at bounding box center [445, 268] width 377 height 8
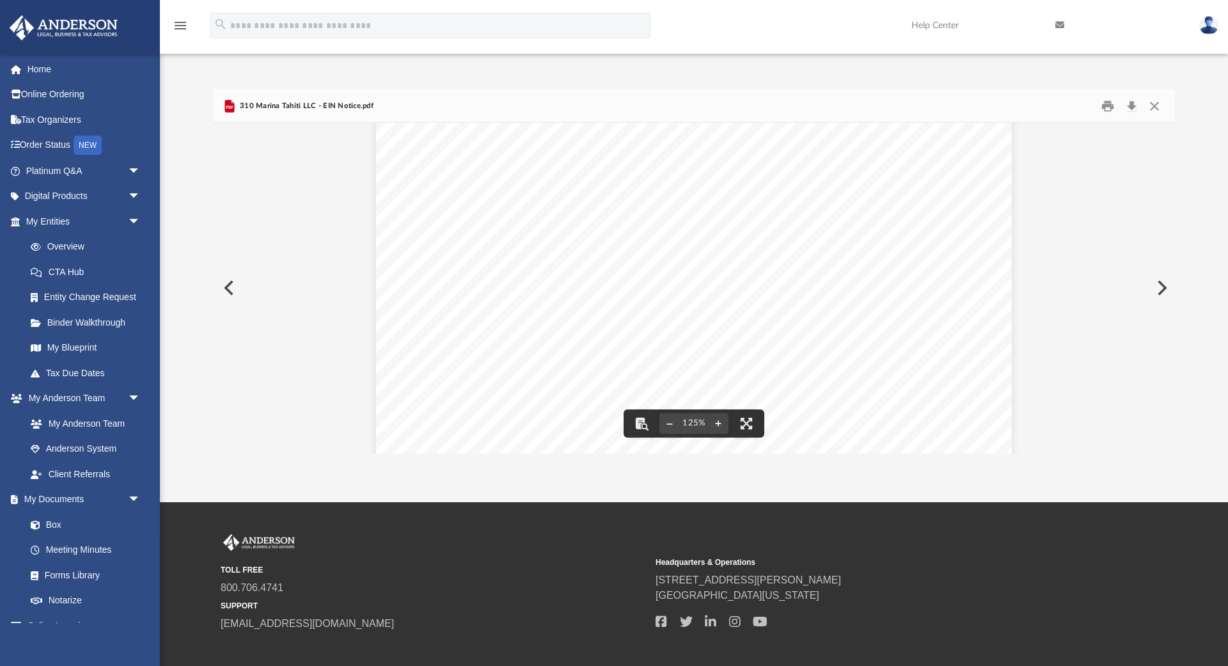
scroll to position [0, 0]
click at [1132, 104] on button "Download" at bounding box center [1132, 106] width 23 height 20
click at [1157, 104] on button "Close" at bounding box center [1154, 106] width 23 height 20
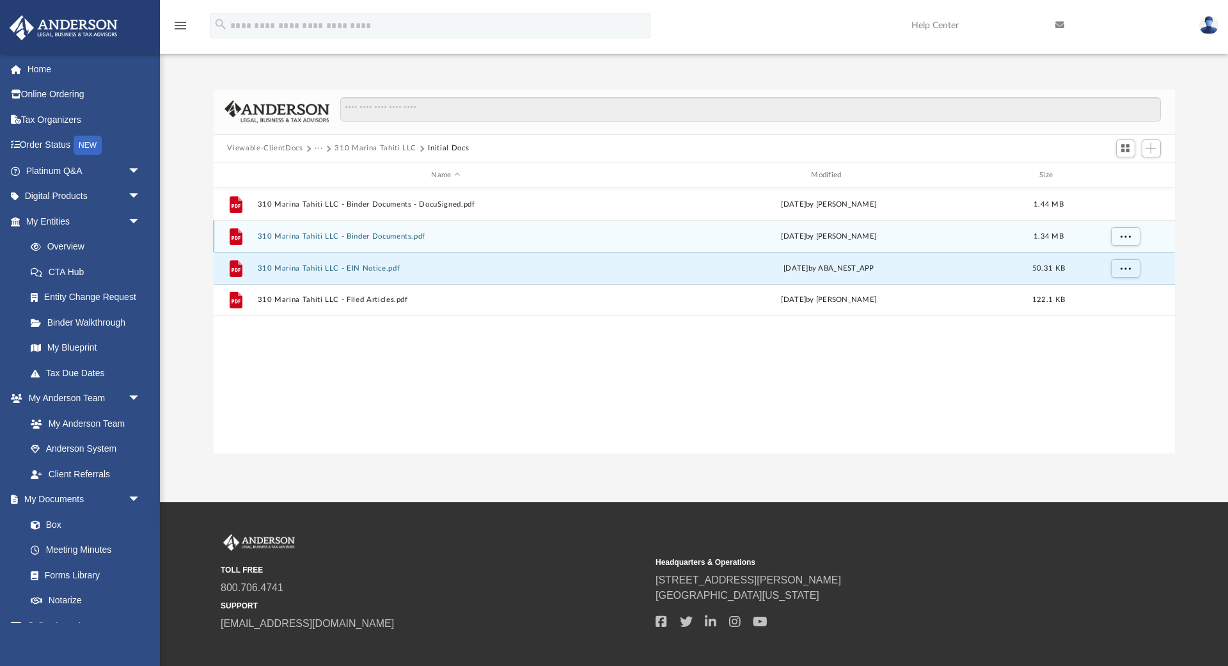
click at [319, 234] on button "310 Marina Tahiti LLC - Binder Documents.pdf" at bounding box center [445, 236] width 377 height 8
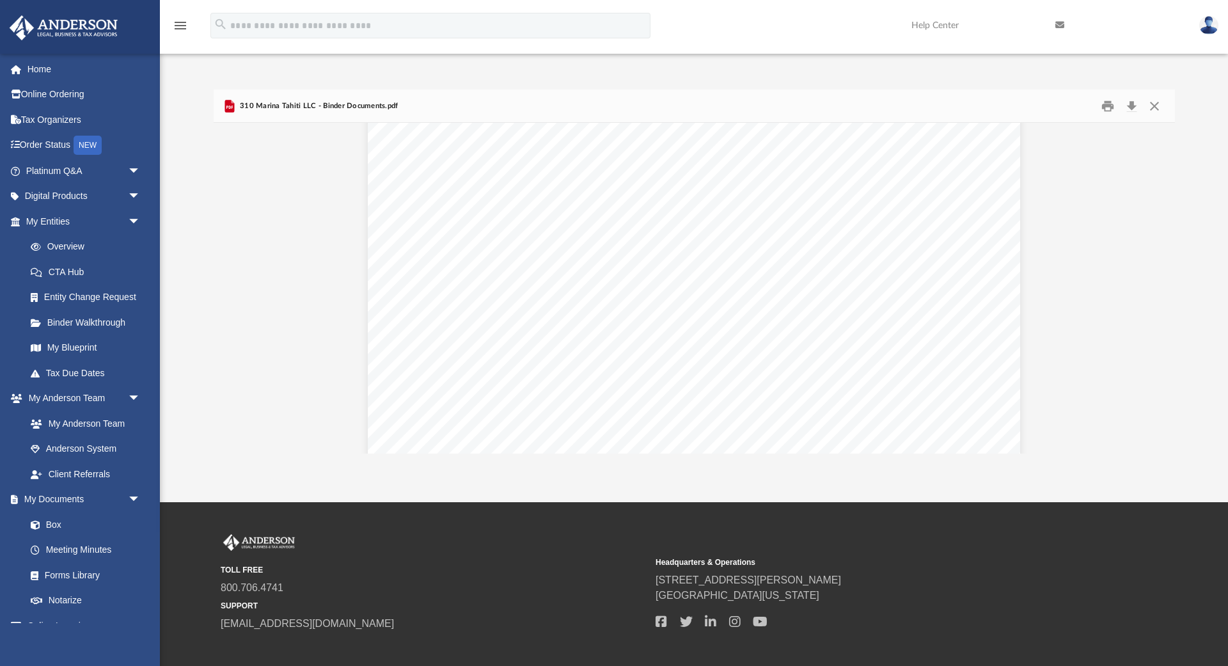
scroll to position [5211, 0]
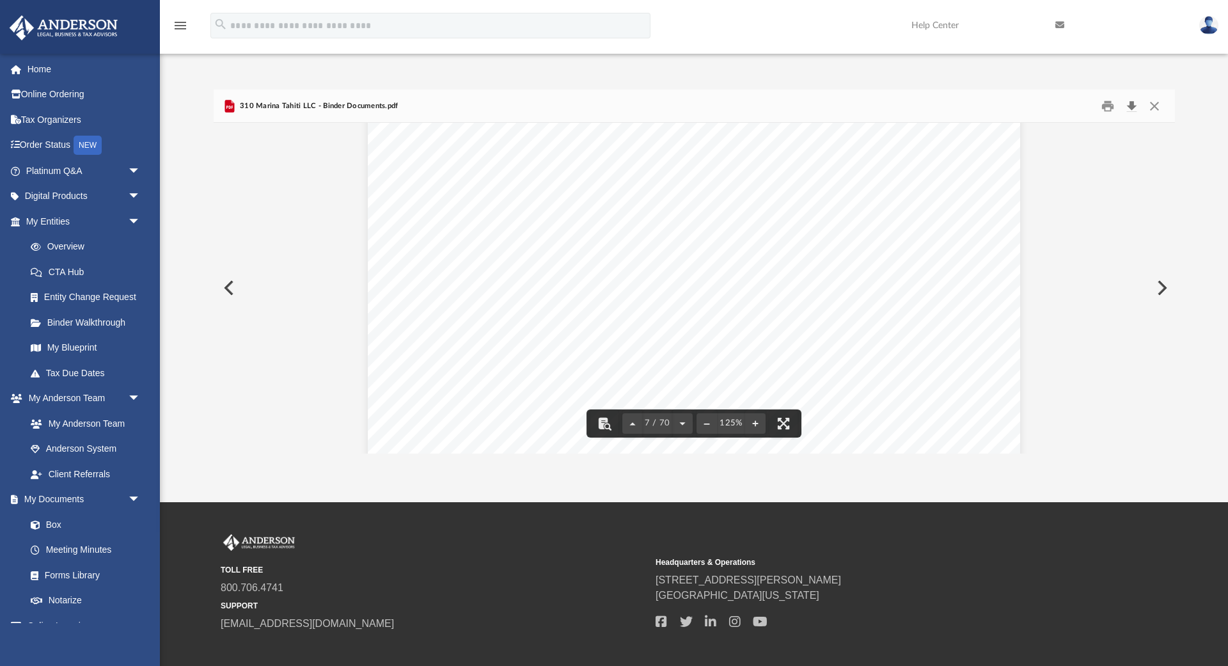
click at [1133, 104] on button "Download" at bounding box center [1132, 106] width 23 height 20
click at [1153, 107] on button "Close" at bounding box center [1154, 106] width 23 height 20
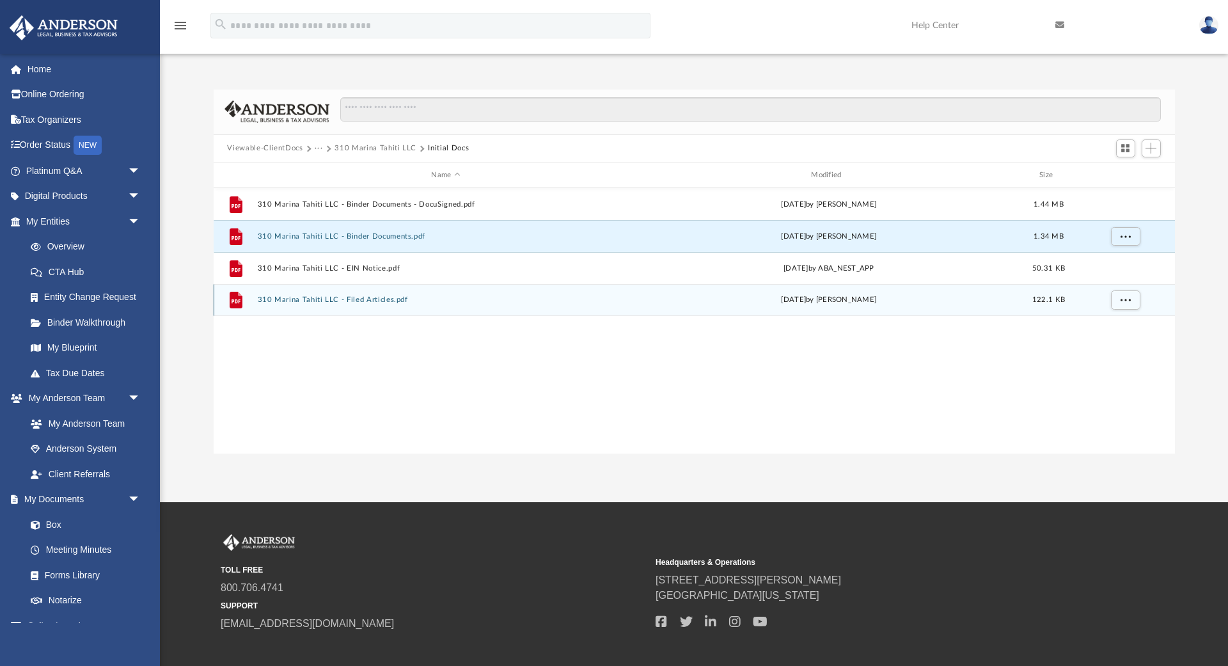
click at [383, 306] on div "File 310 Marina Tahiti LLC - Filed Articles.pdf [DATE] by [PERSON_NAME] 122.1 KB" at bounding box center [694, 300] width 961 height 32
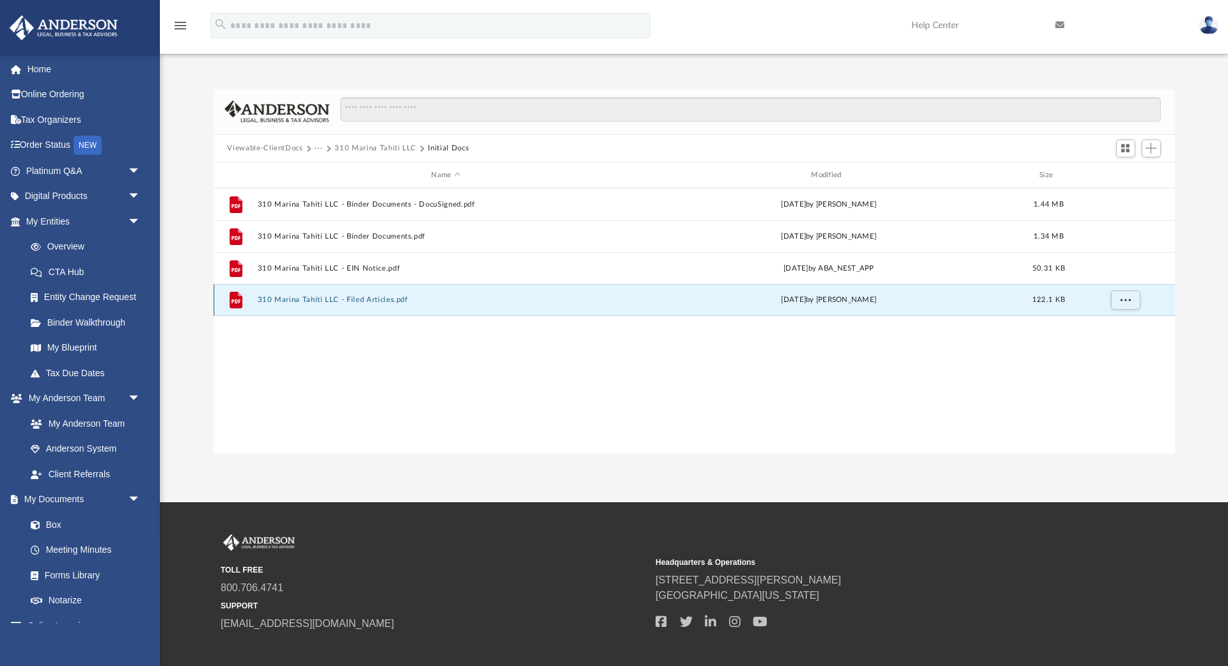
click at [404, 297] on button "310 Marina Tahiti LLC - Filed Articles.pdf" at bounding box center [445, 300] width 377 height 8
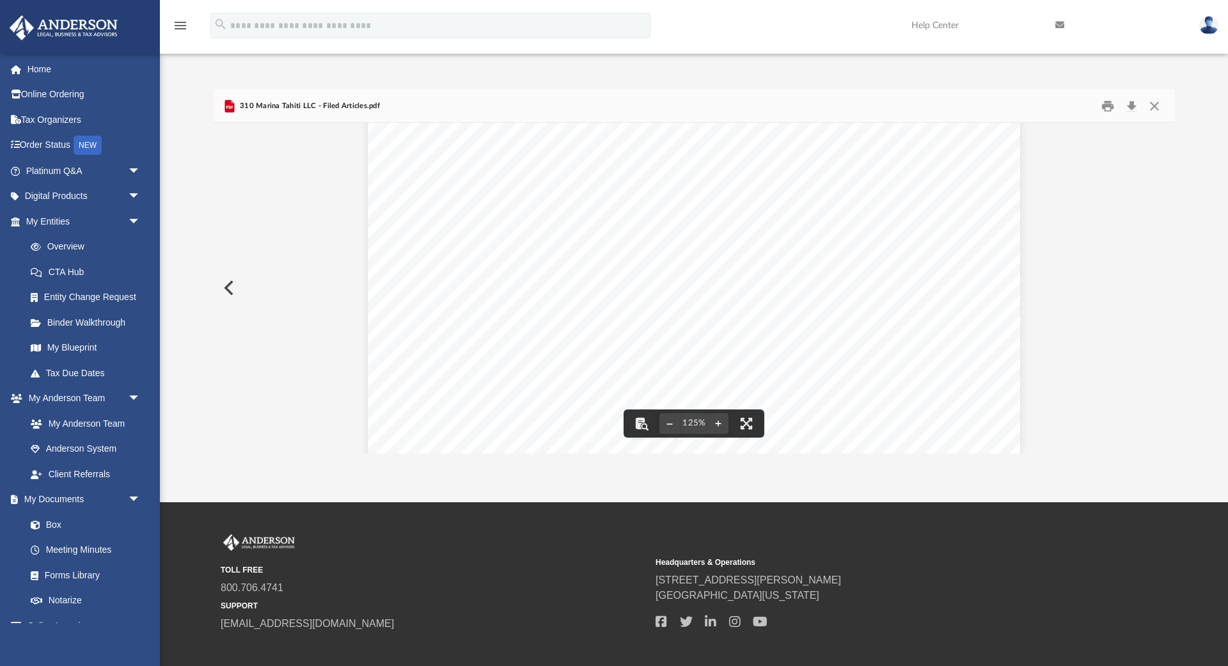
scroll to position [150, 0]
click at [1151, 99] on button "Close" at bounding box center [1154, 106] width 23 height 20
